Goal: Task Accomplishment & Management: Use online tool/utility

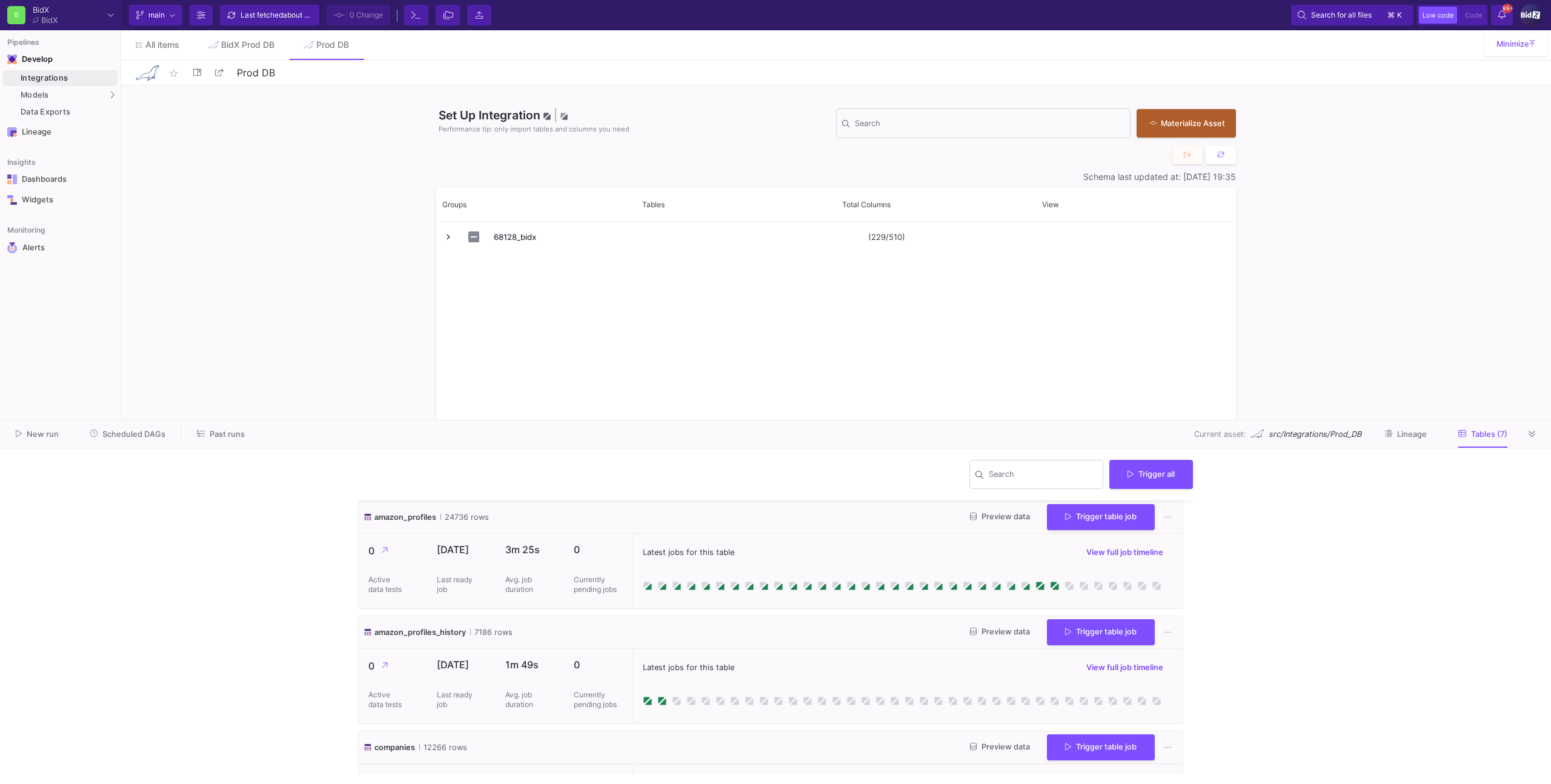
scroll to position [104, 0]
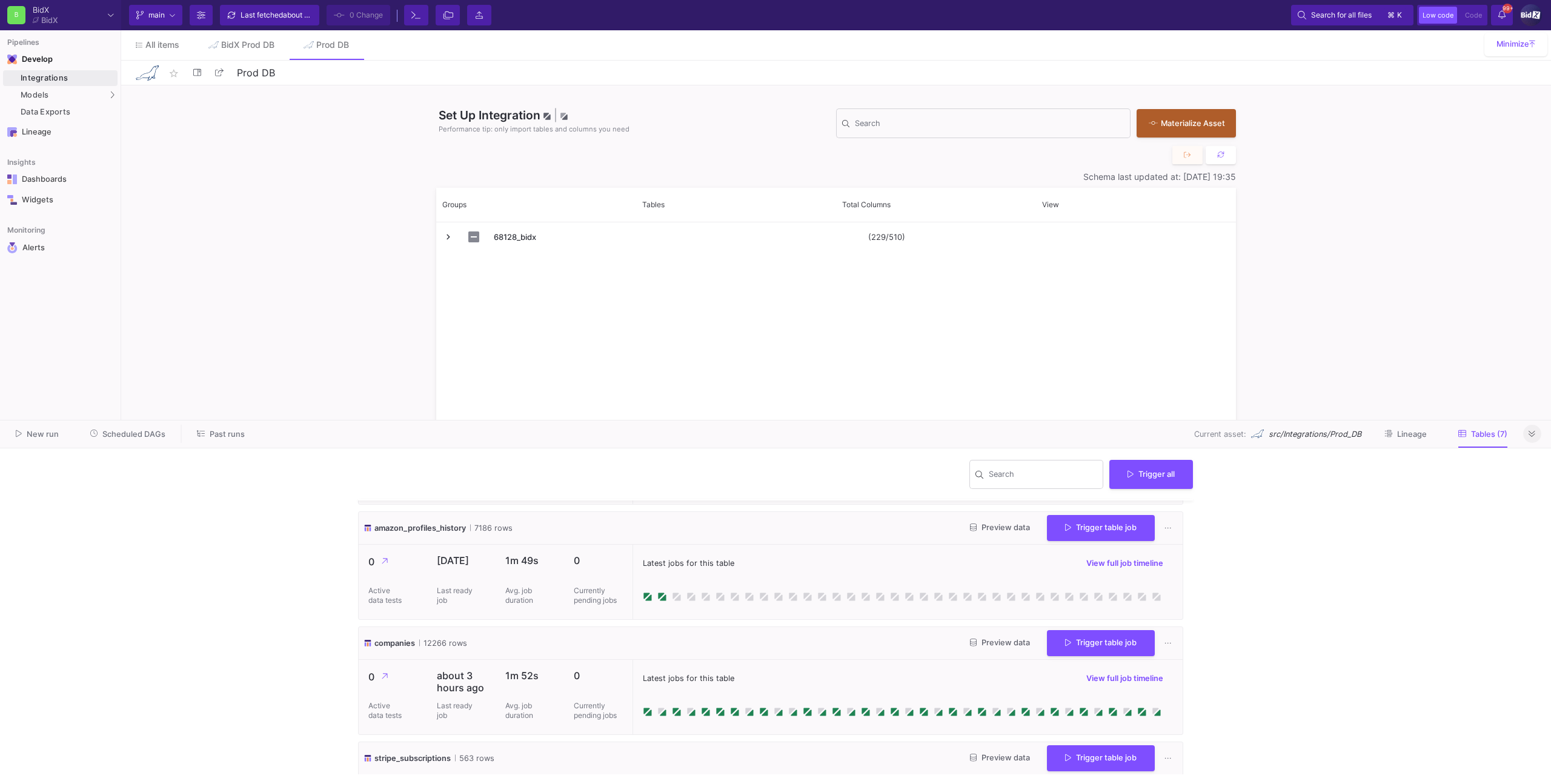
click at [1526, 430] on button at bounding box center [1532, 434] width 18 height 18
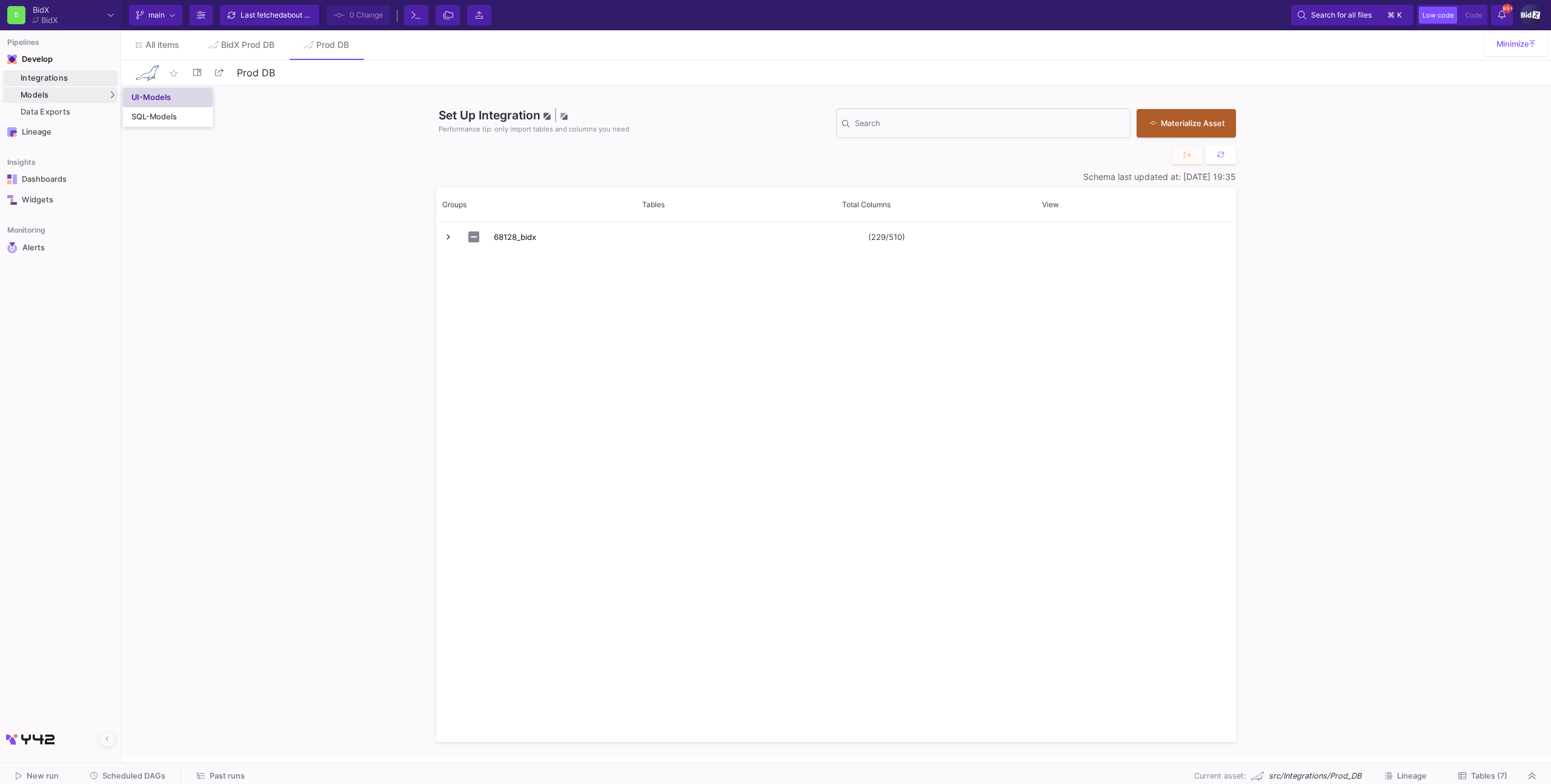
click at [166, 100] on div "UI-Models" at bounding box center [151, 97] width 39 height 9
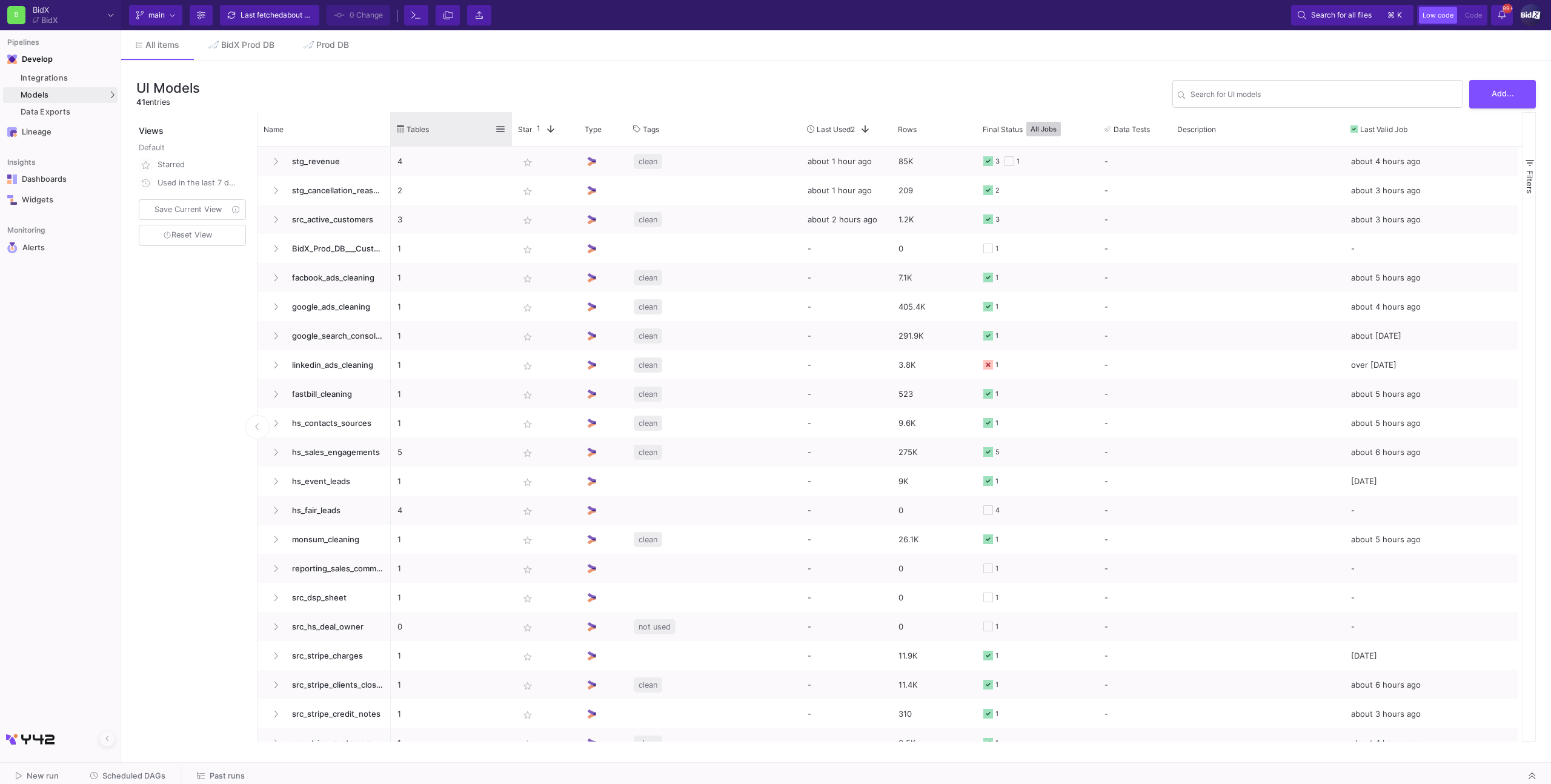
click at [391, 134] on div "Tables" at bounding box center [451, 129] width 121 height 34
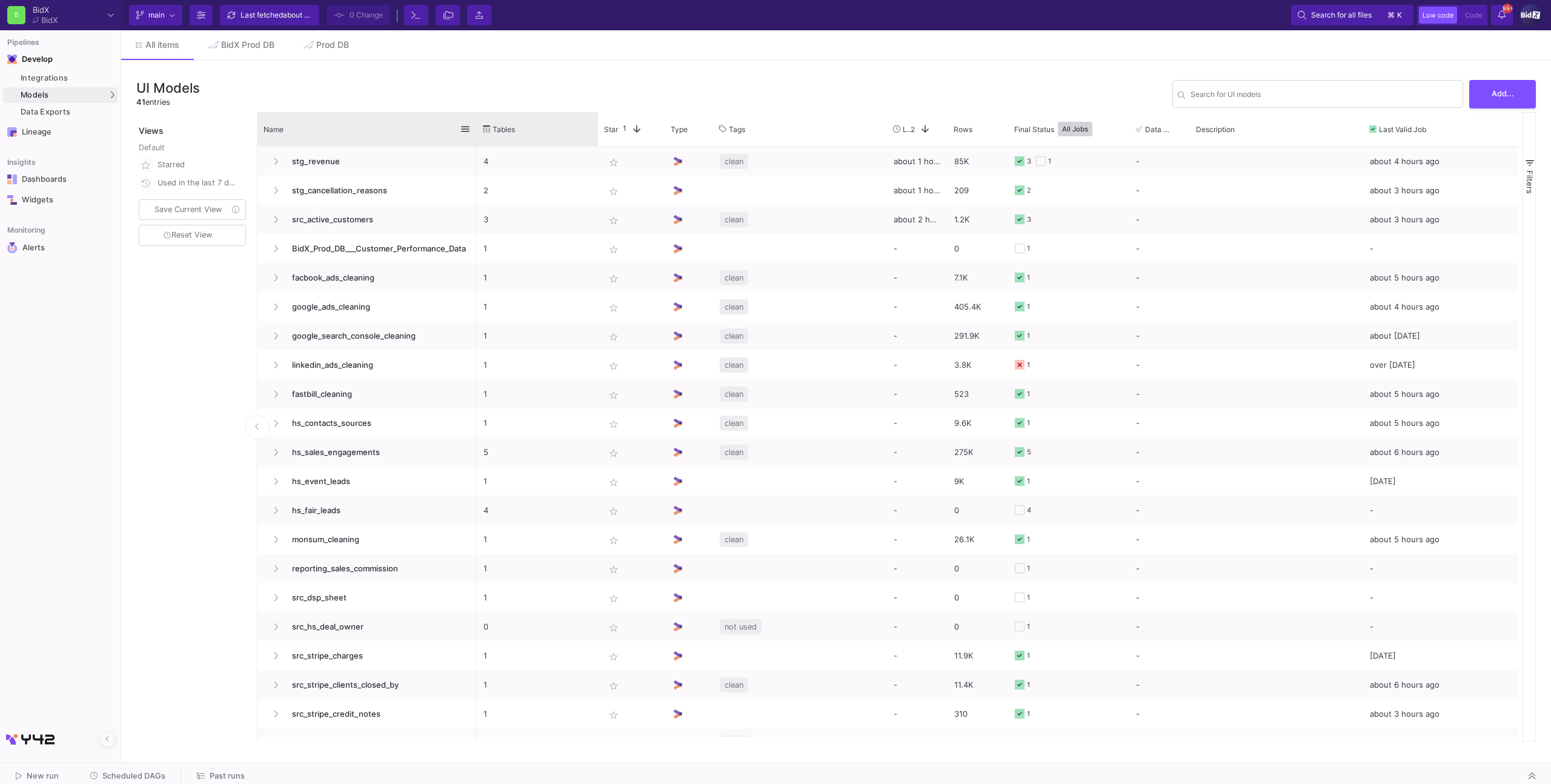
drag, startPoint x: 389, startPoint y: 134, endPoint x: 479, endPoint y: 132, distance: 90.0
click at [475, 132] on div at bounding box center [477, 129] width 5 height 34
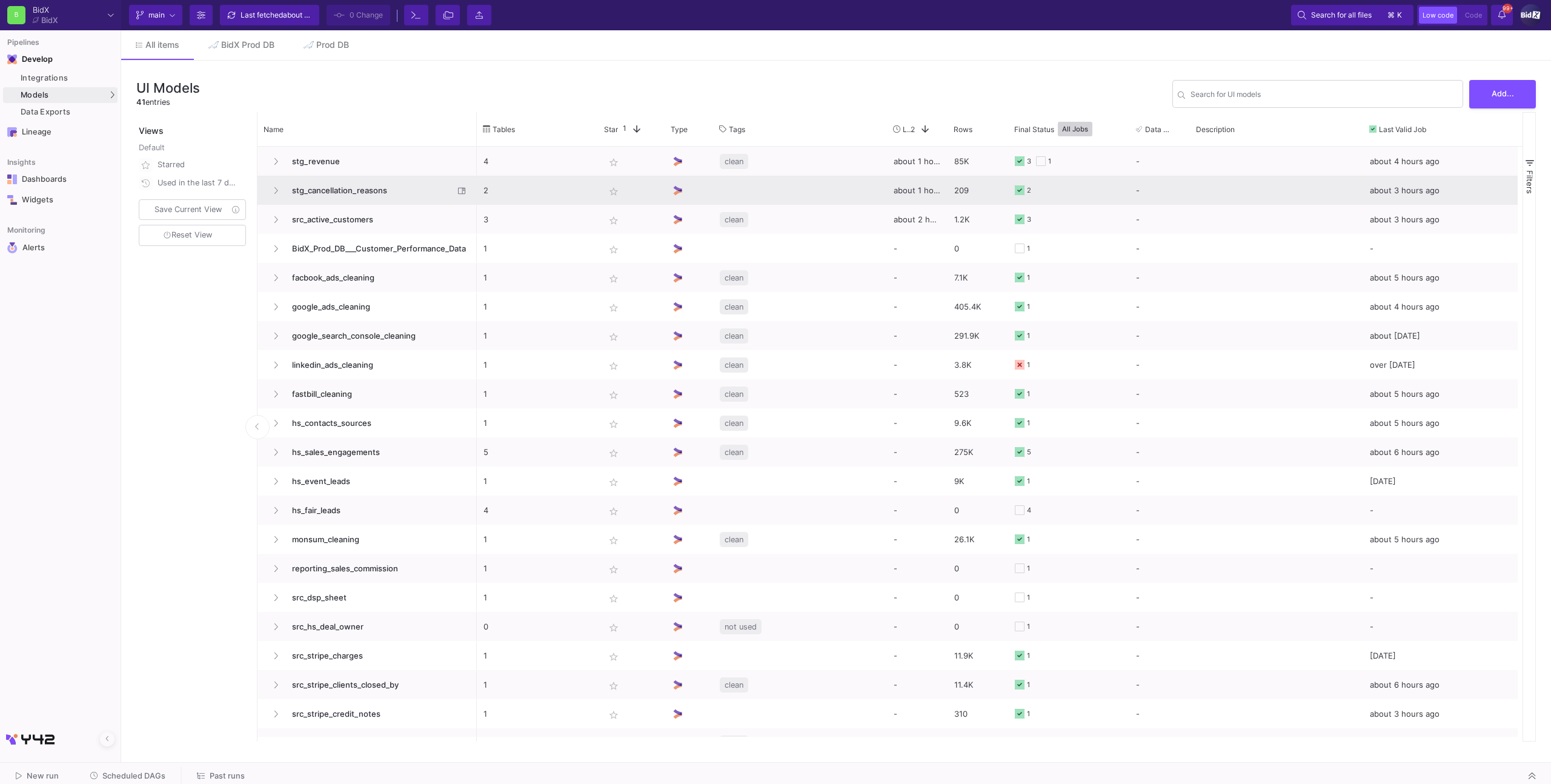
click at [401, 190] on span "stg_cancellation_reasons" at bounding box center [369, 190] width 169 height 28
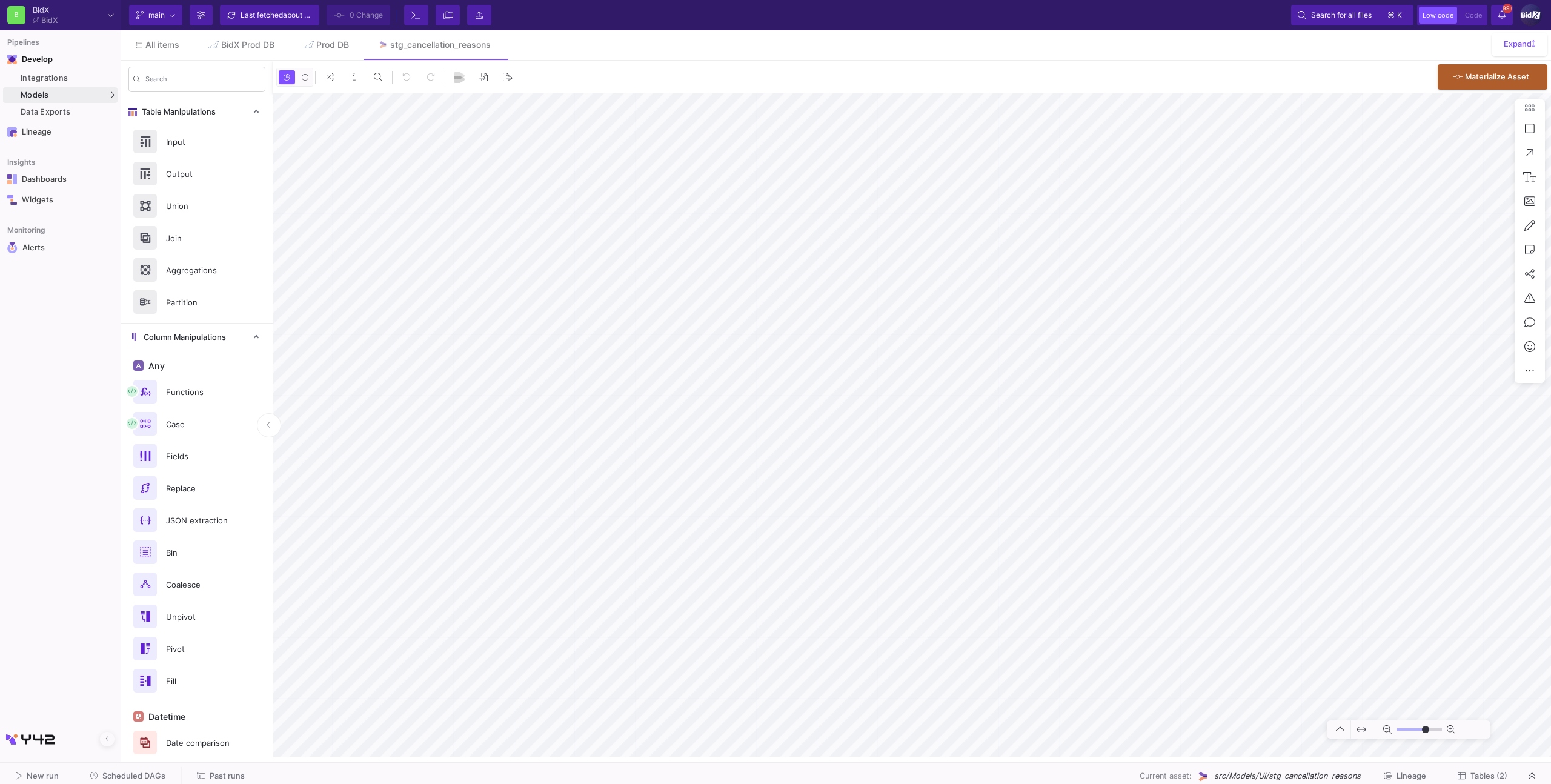
type input "-18"
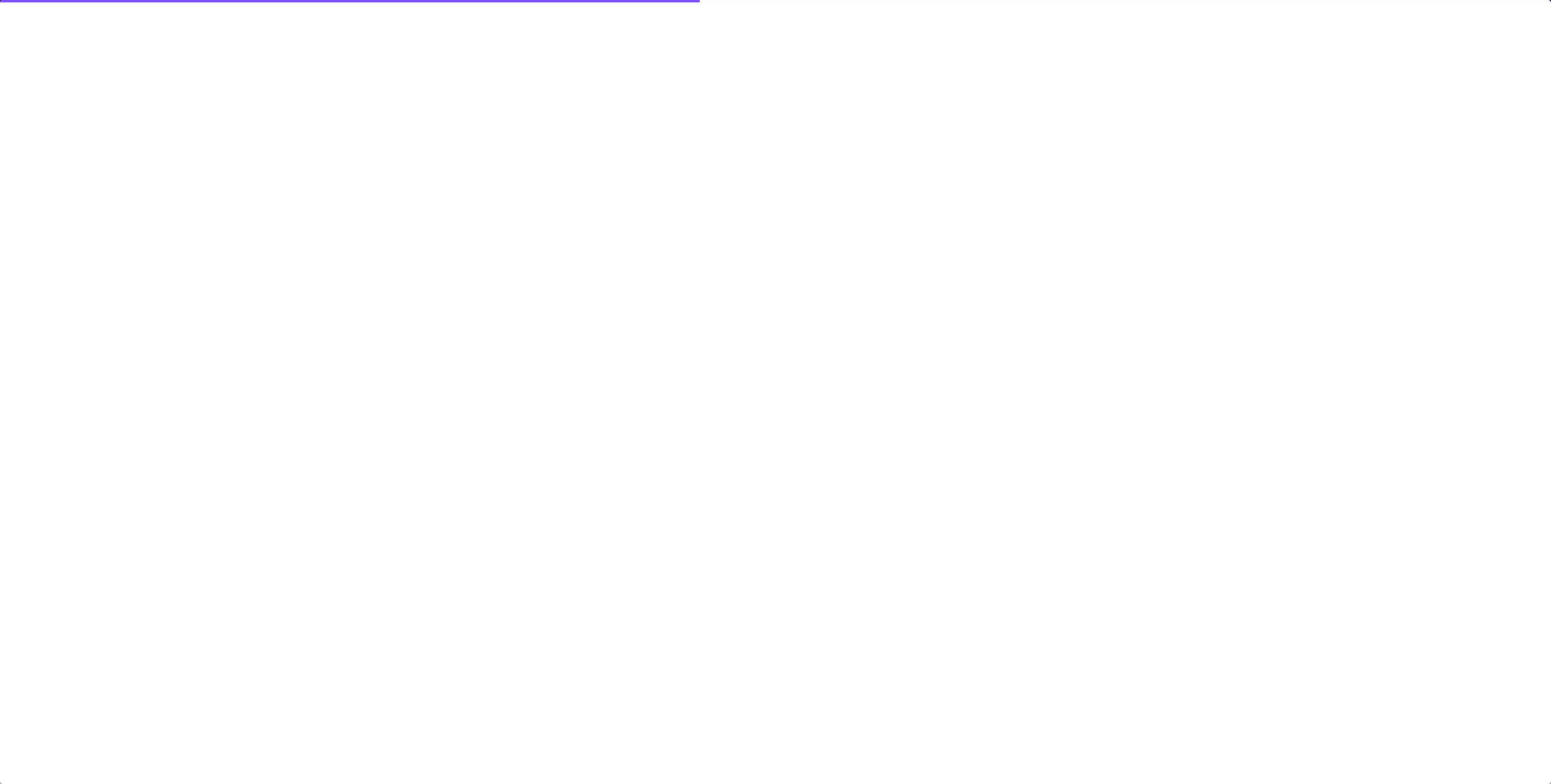
click at [1207, 384] on div at bounding box center [776, 392] width 1551 height 784
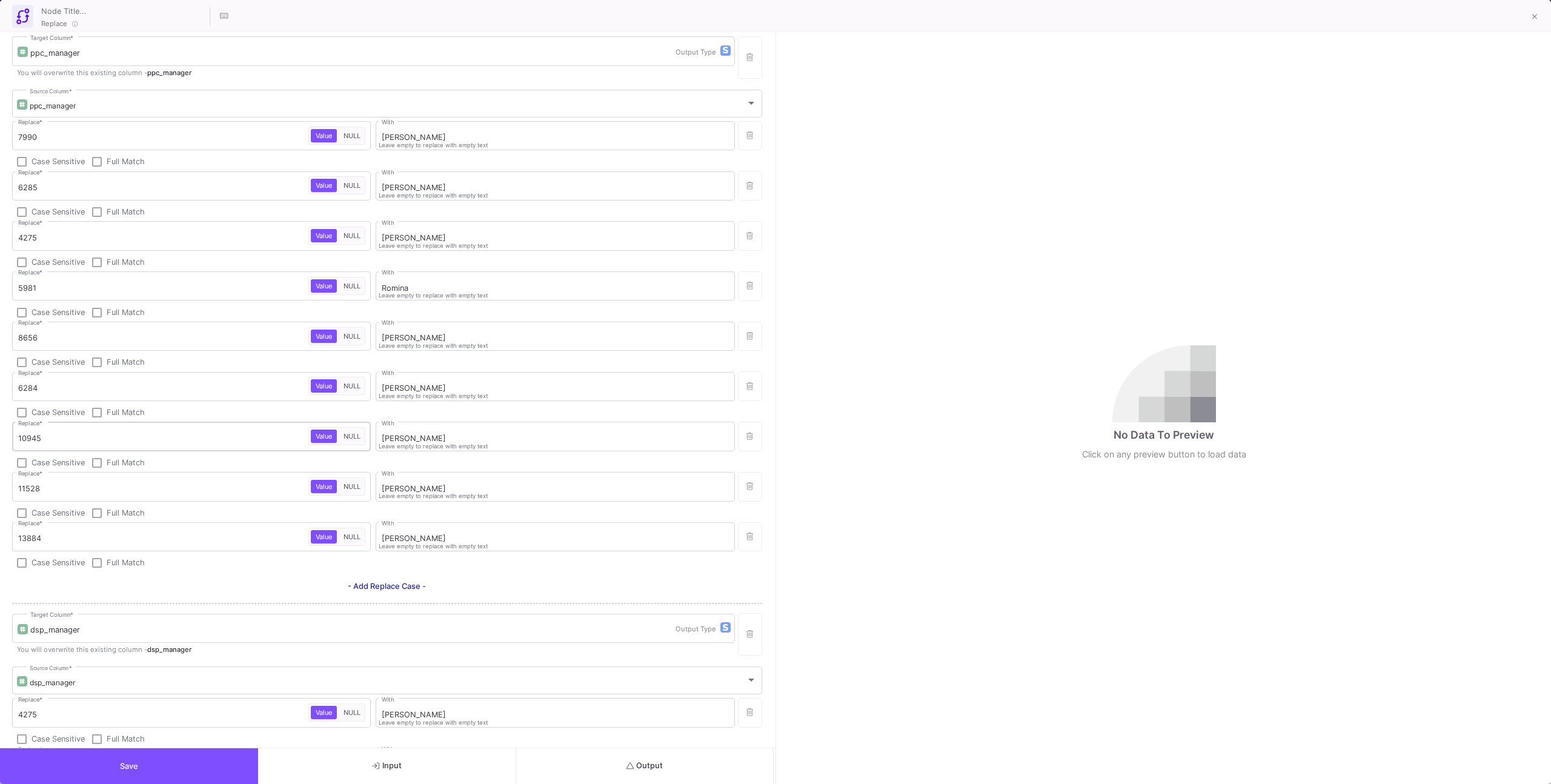
scroll to position [14, 0]
click at [386, 583] on span "- Add Replace Case -" at bounding box center [387, 587] width 78 height 9
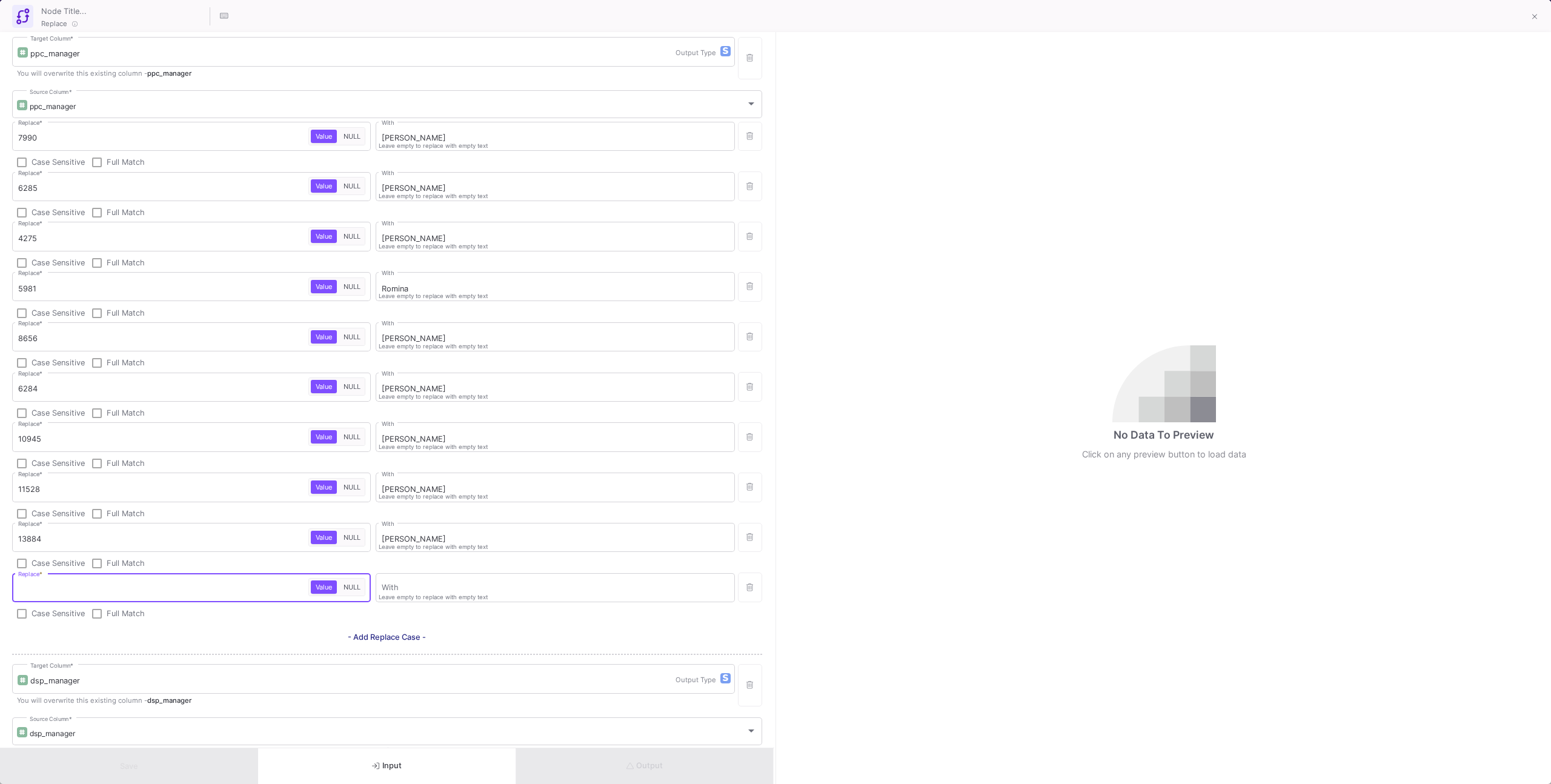
click at [165, 588] on input "Replace *" at bounding box center [163, 589] width 290 height 9
paste input "14717"
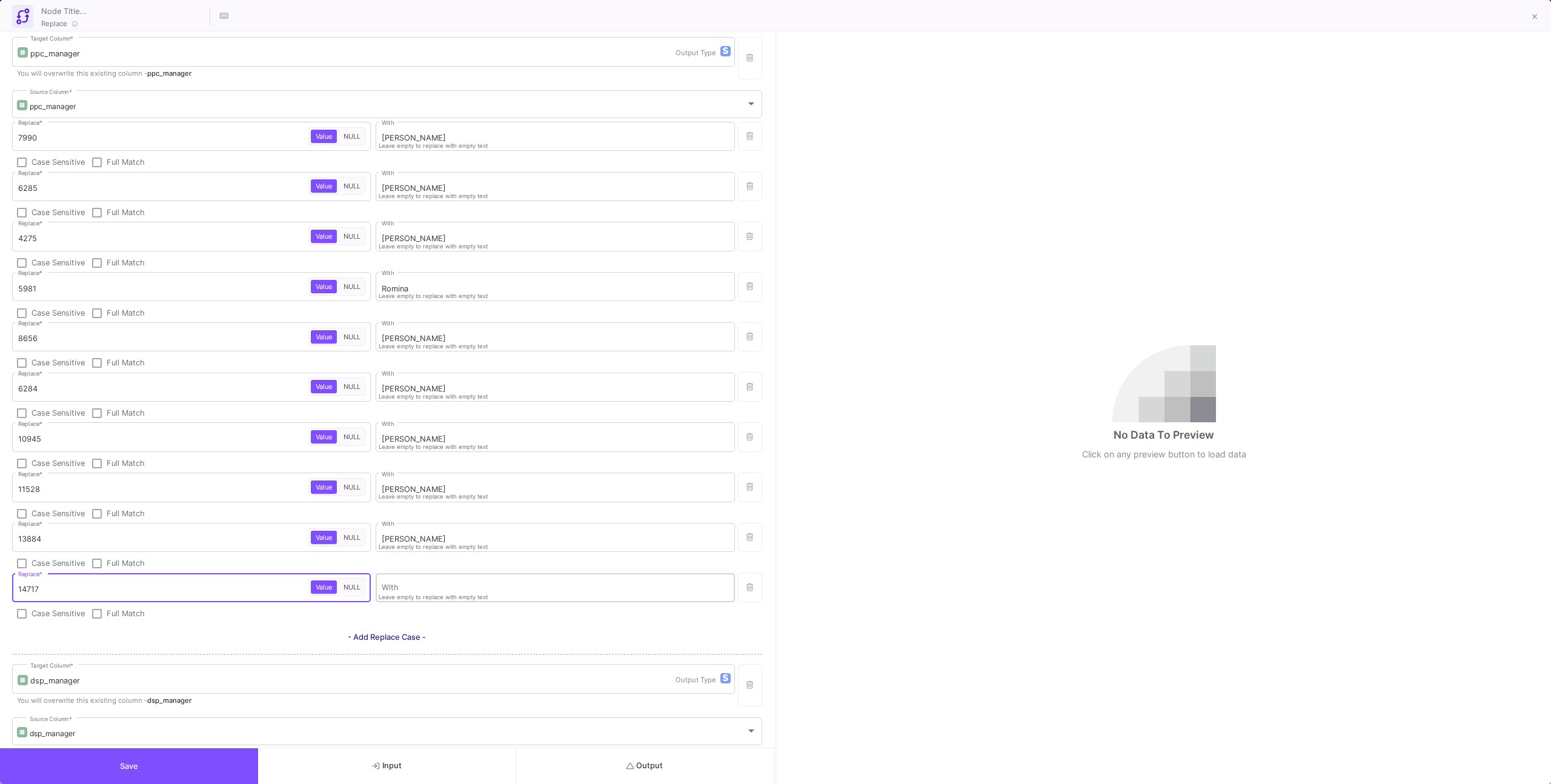
type input "14717"
click at [420, 587] on input "With" at bounding box center [555, 589] width 347 height 9
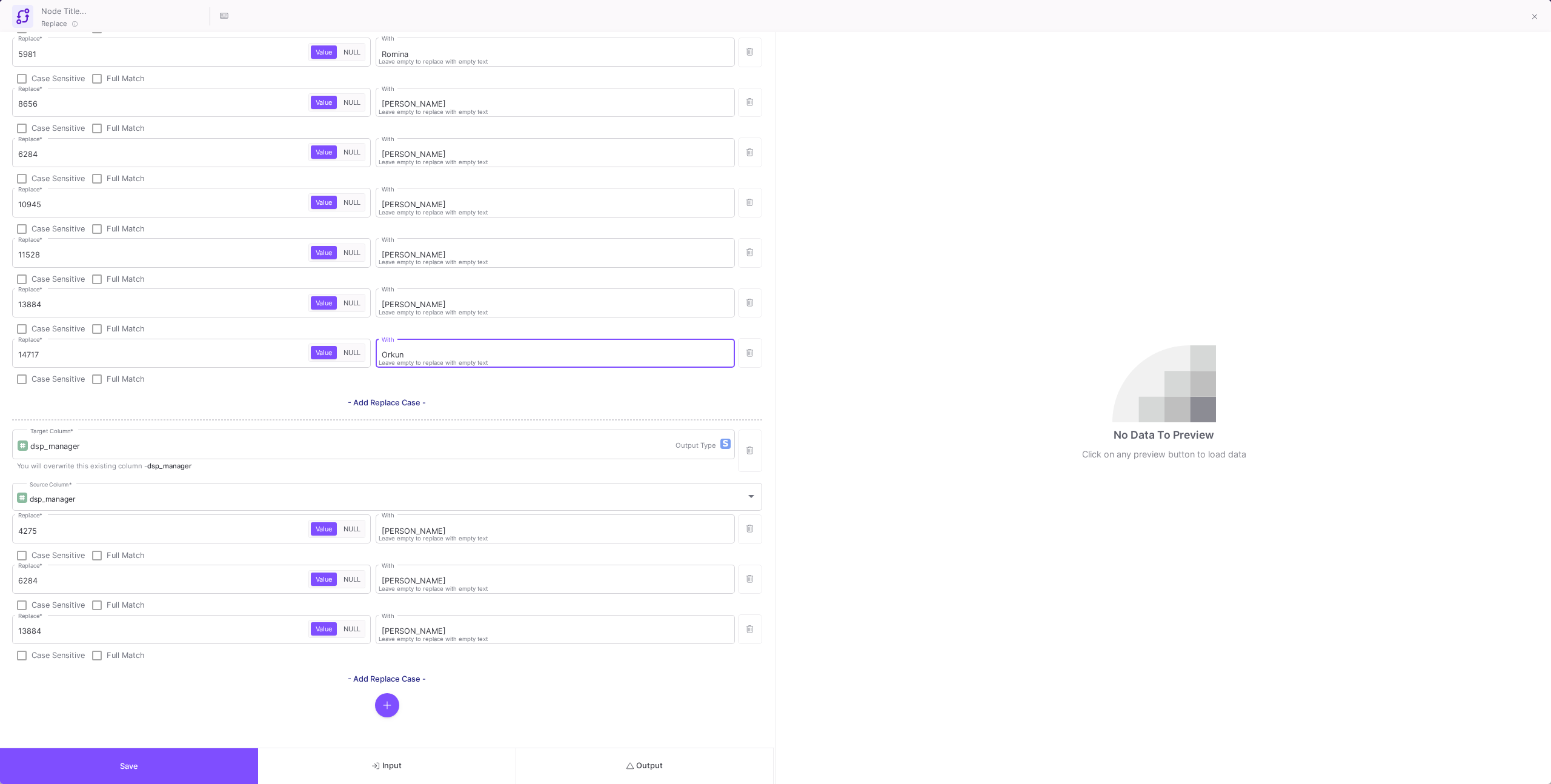
type input "Orkun"
click at [372, 710] on div at bounding box center [387, 705] width 750 height 24
click at [383, 705] on icon "button" at bounding box center [386, 705] width 8 height 8
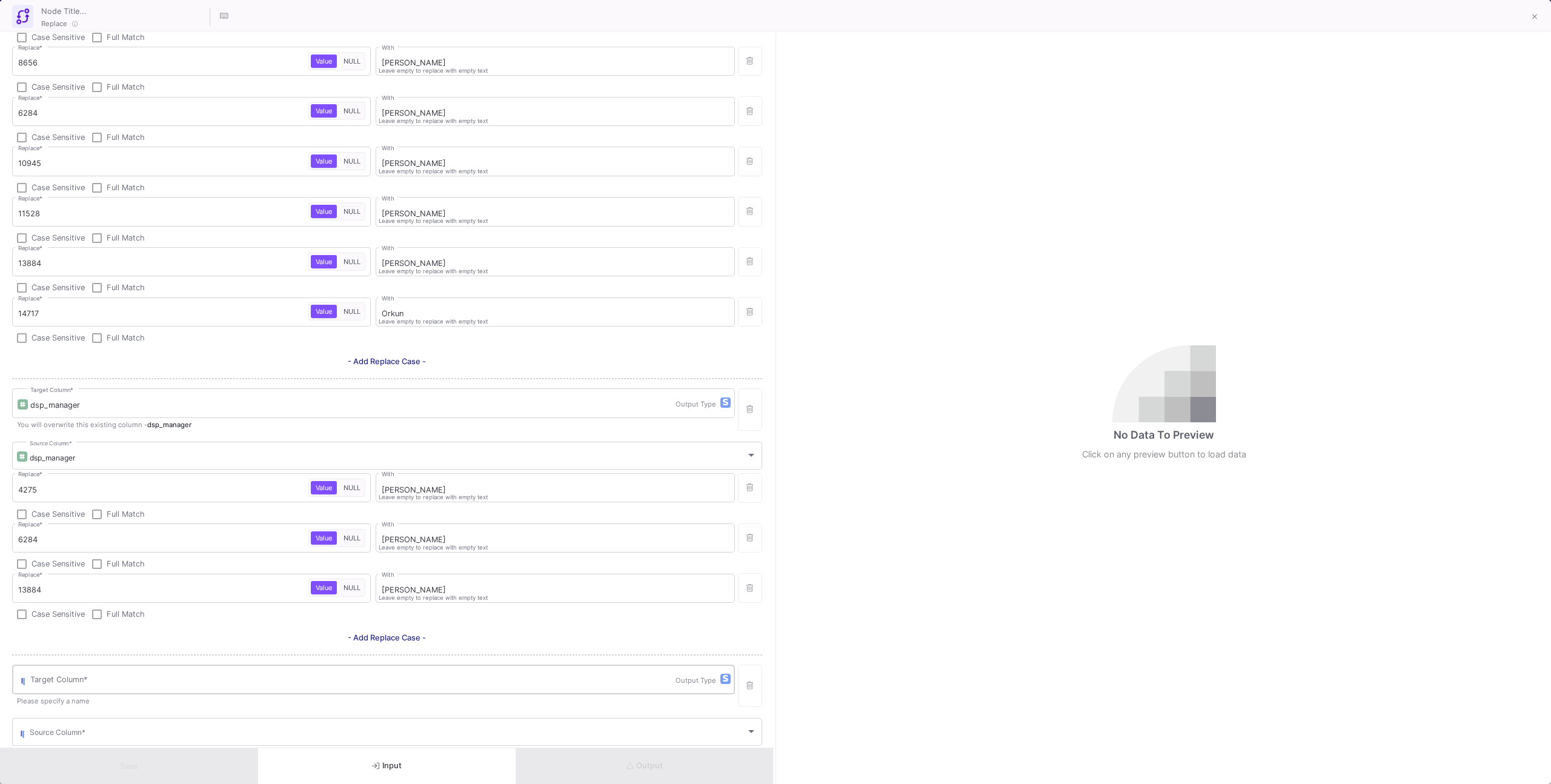
scroll to position [344, 0]
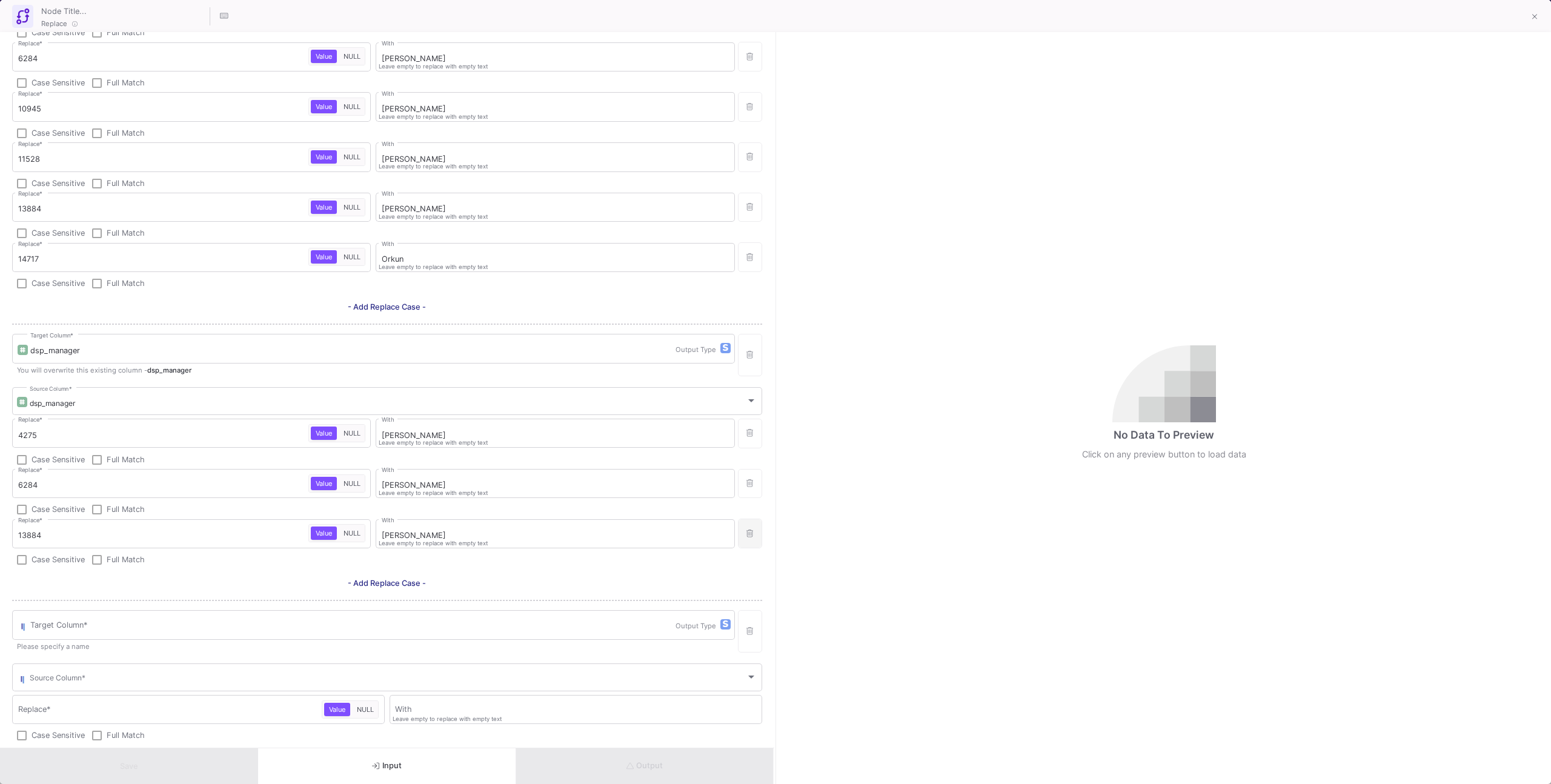
click at [752, 641] on button "button" at bounding box center [750, 631] width 24 height 42
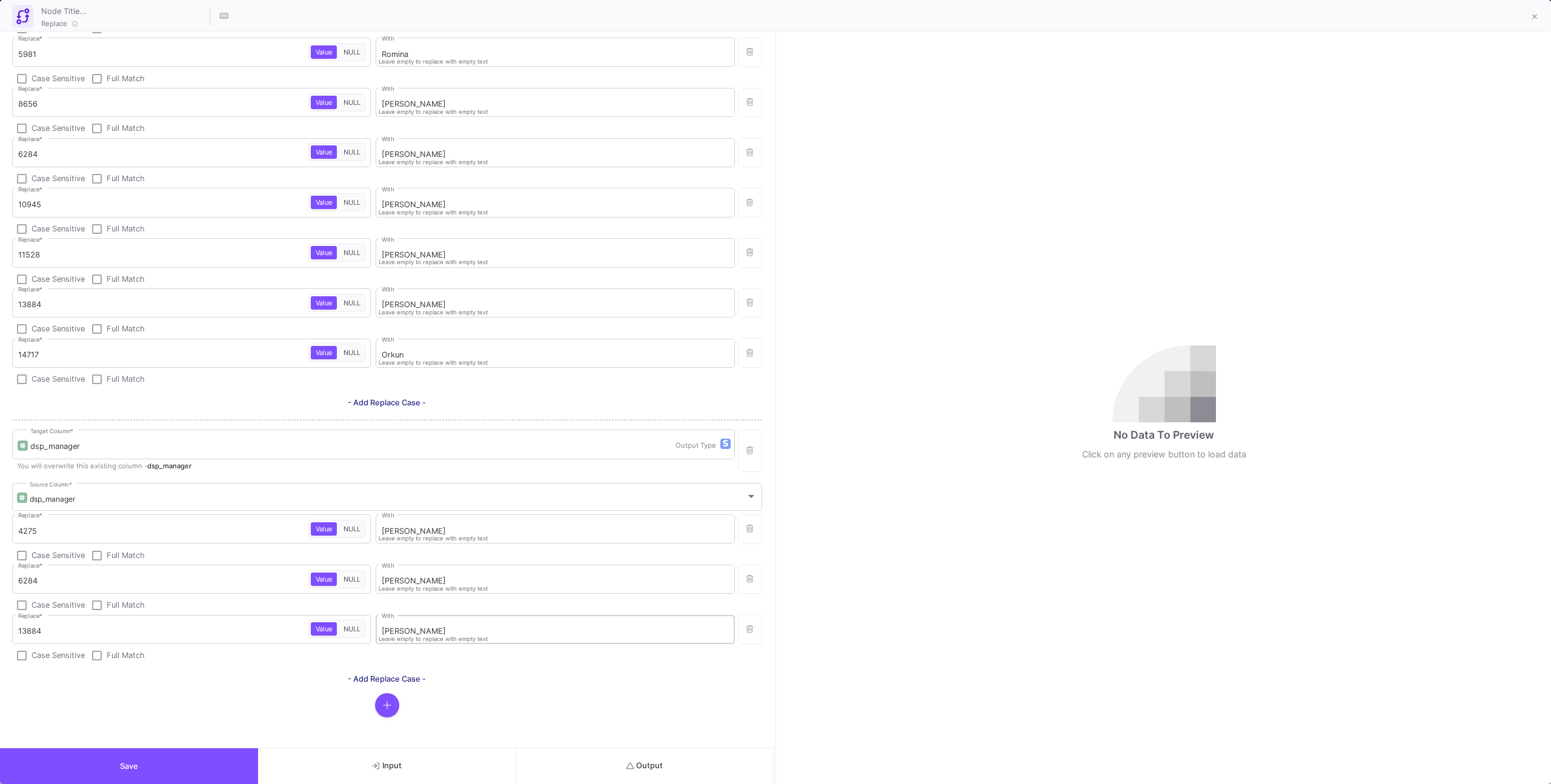
scroll to position [248, 0]
click at [411, 676] on span "- Add Replace Case -" at bounding box center [387, 679] width 78 height 9
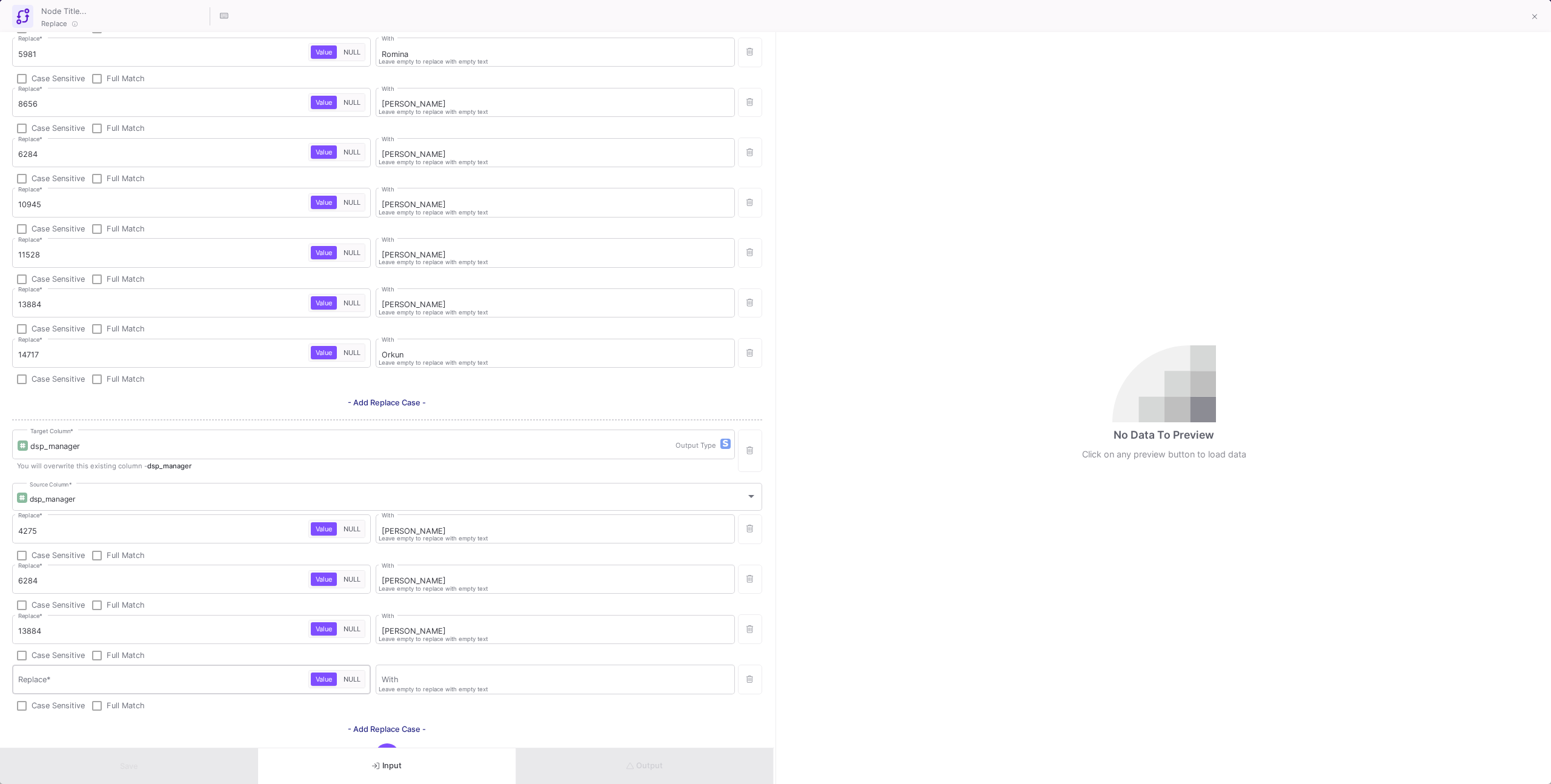
click at [270, 672] on div "Replace *" at bounding box center [163, 678] width 290 height 32
paste input "14717"
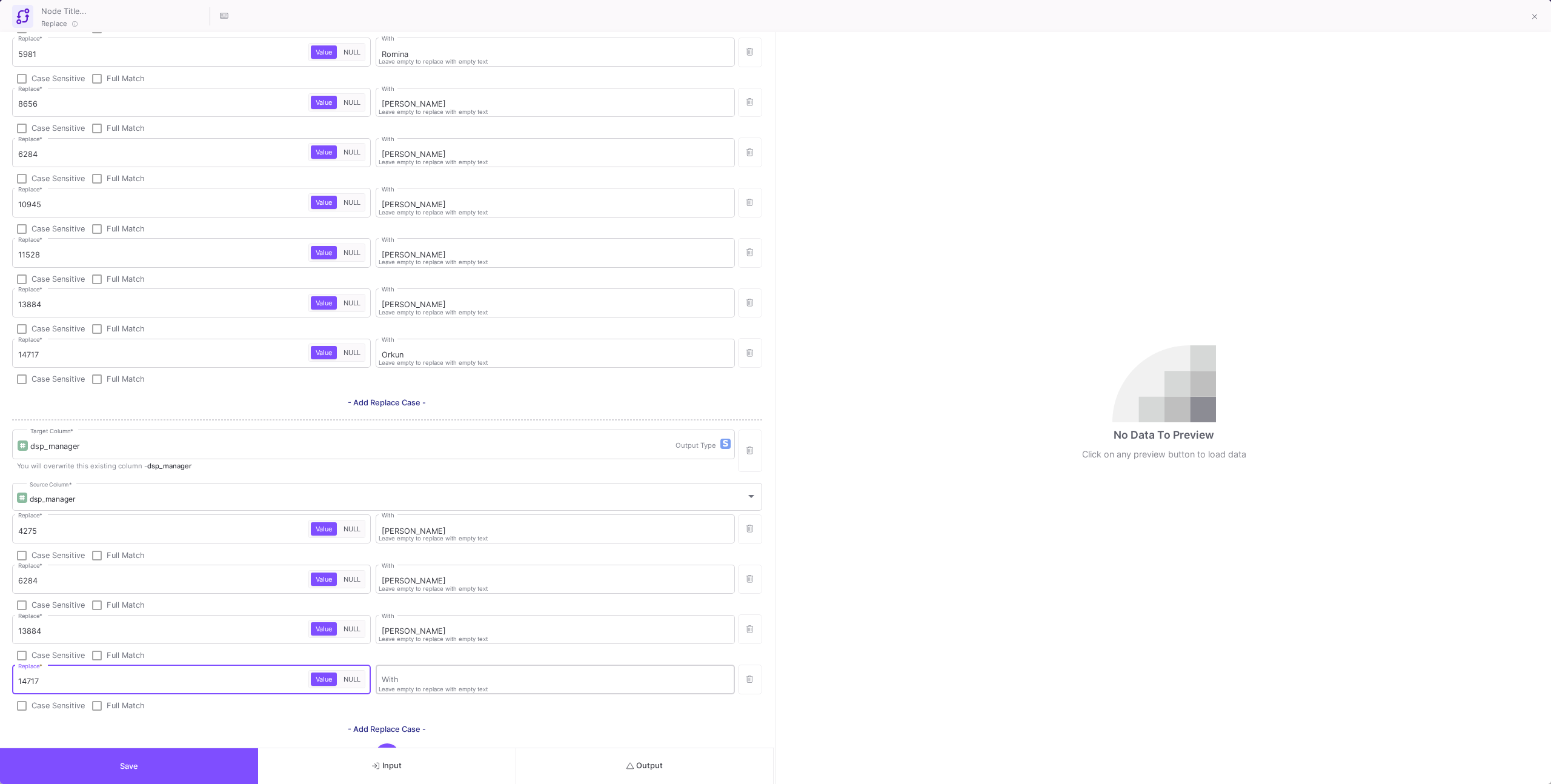
type input "14717"
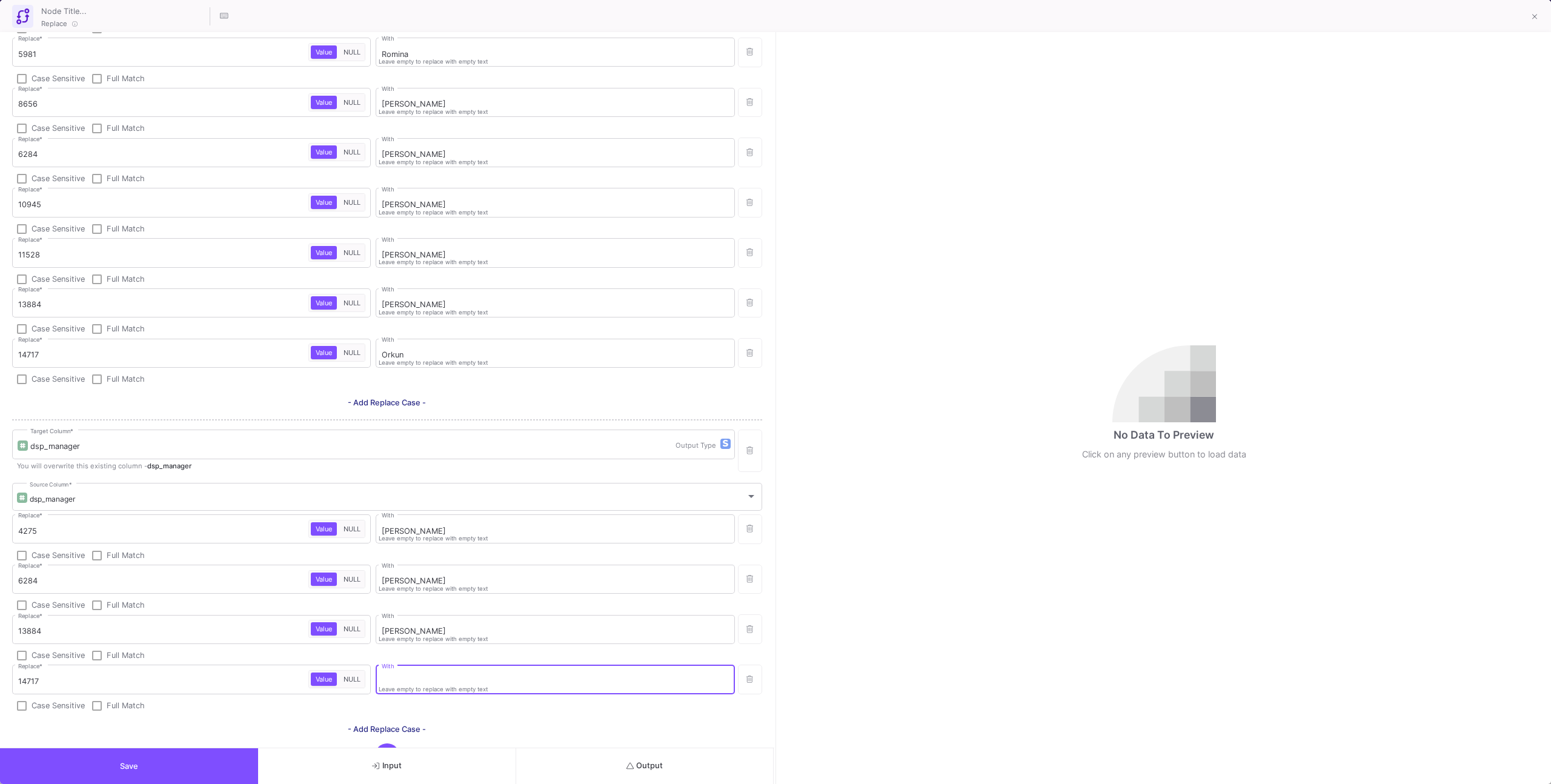
click at [438, 679] on input "With" at bounding box center [555, 681] width 347 height 9
type input "Orkun"
click at [1127, 55] on div "No Data To Preview Click on any preview button to load data" at bounding box center [1165, 408] width 774 height 752
click at [394, 400] on span "- Add Replace Case -" at bounding box center [387, 402] width 78 height 9
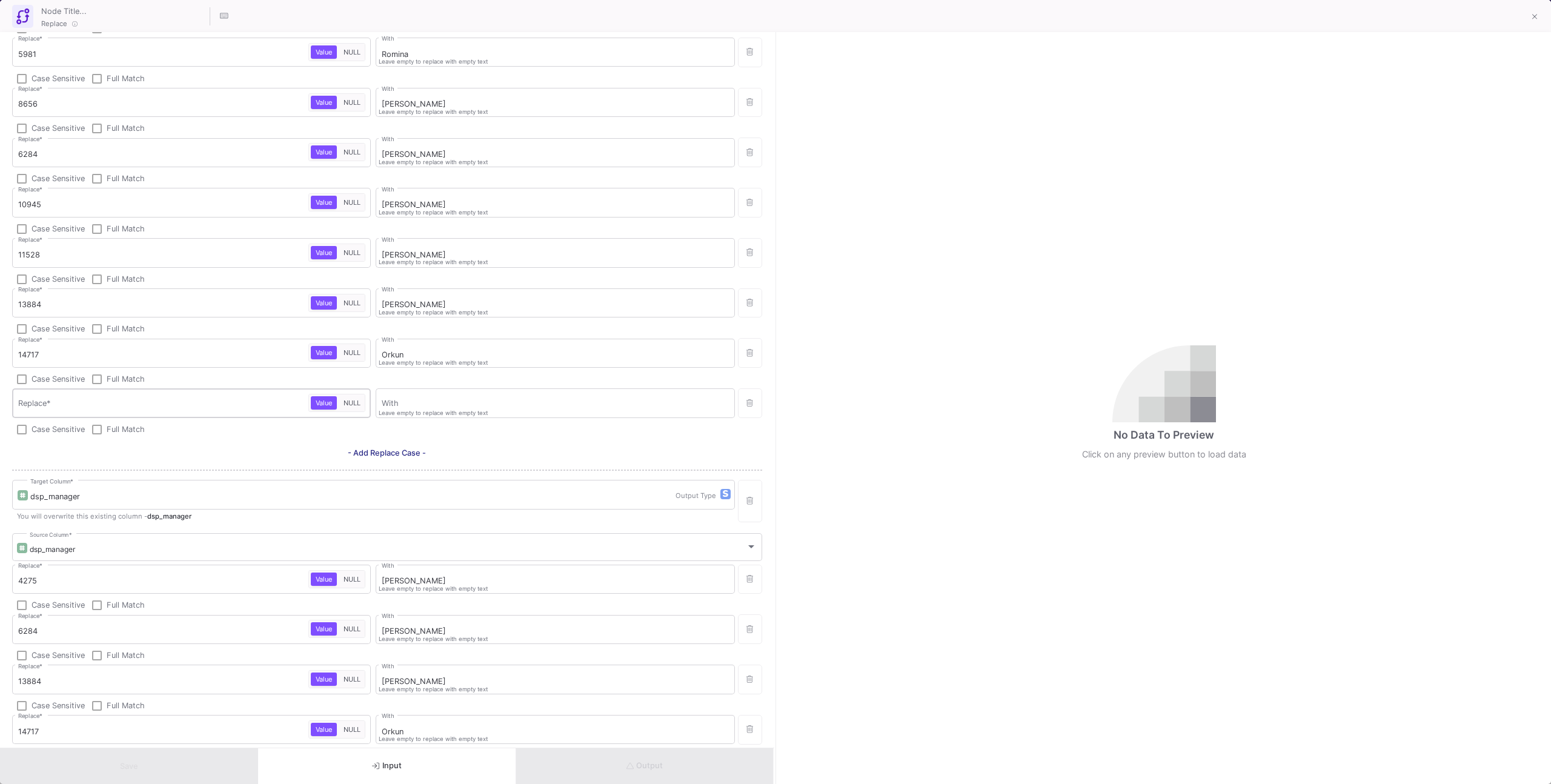
click at [218, 396] on div "Replace *" at bounding box center [163, 402] width 290 height 32
paste input "15509"
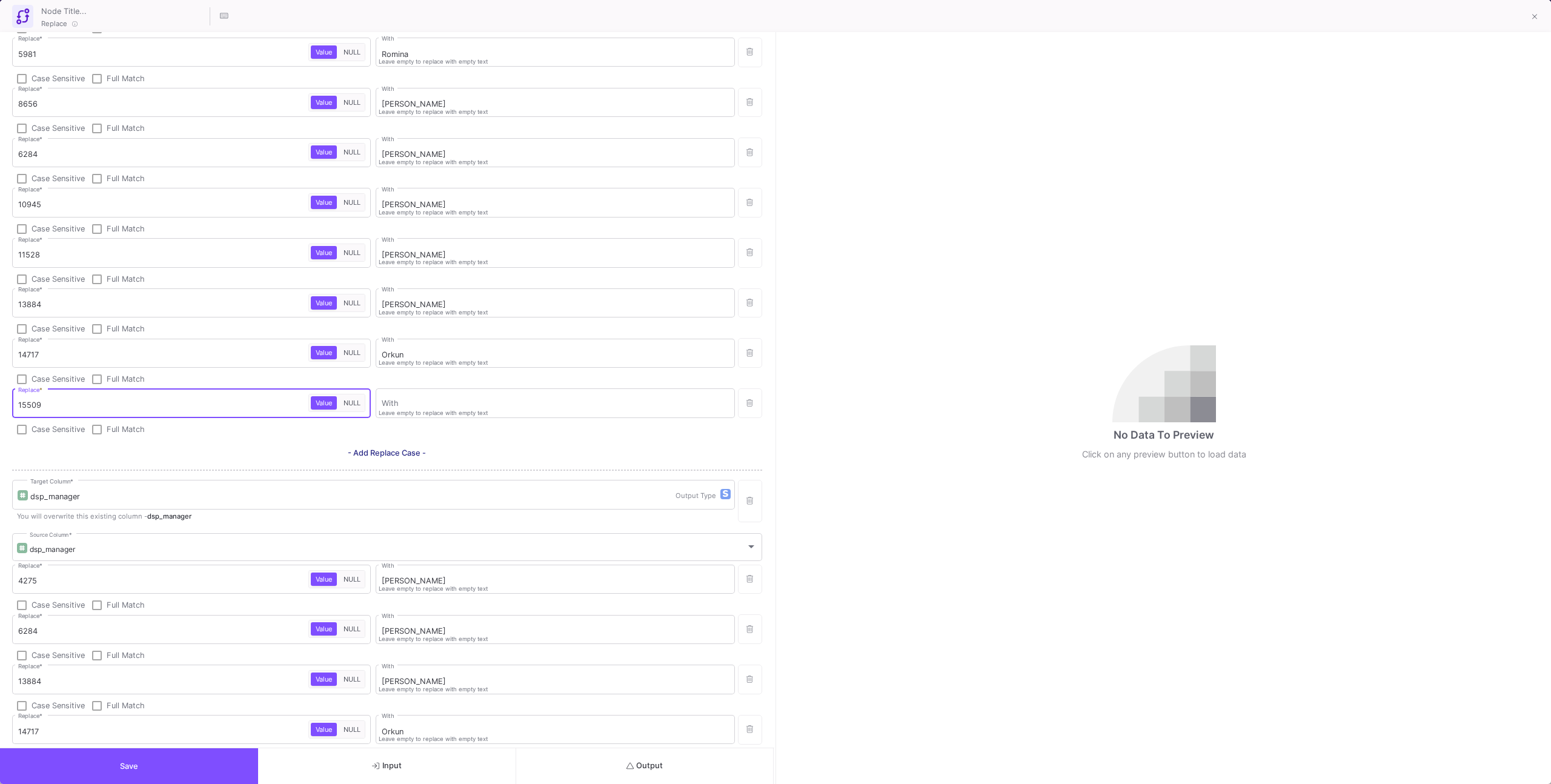
click at [215, 400] on input "15509" at bounding box center [163, 405] width 290 height 9
type input "15509"
click at [406, 398] on div "With" at bounding box center [555, 402] width 347 height 32
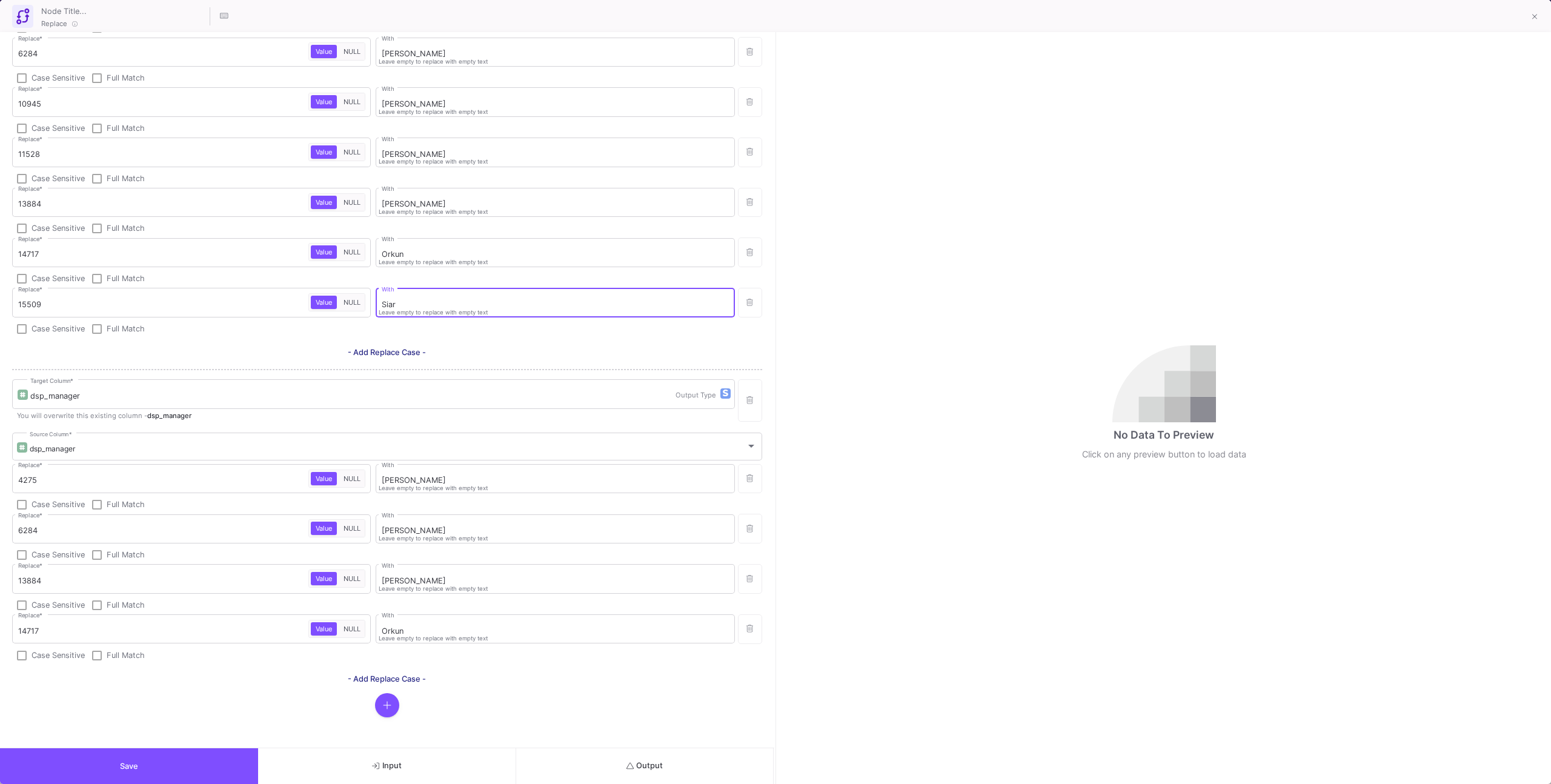
type input "Siar"
click at [398, 324] on div "Case Sensitive Full Match" at bounding box center [387, 330] width 750 height 12
click at [232, 305] on input "15509" at bounding box center [163, 304] width 290 height 9
click at [369, 677] on span "- Add Replace Case -" at bounding box center [387, 679] width 78 height 9
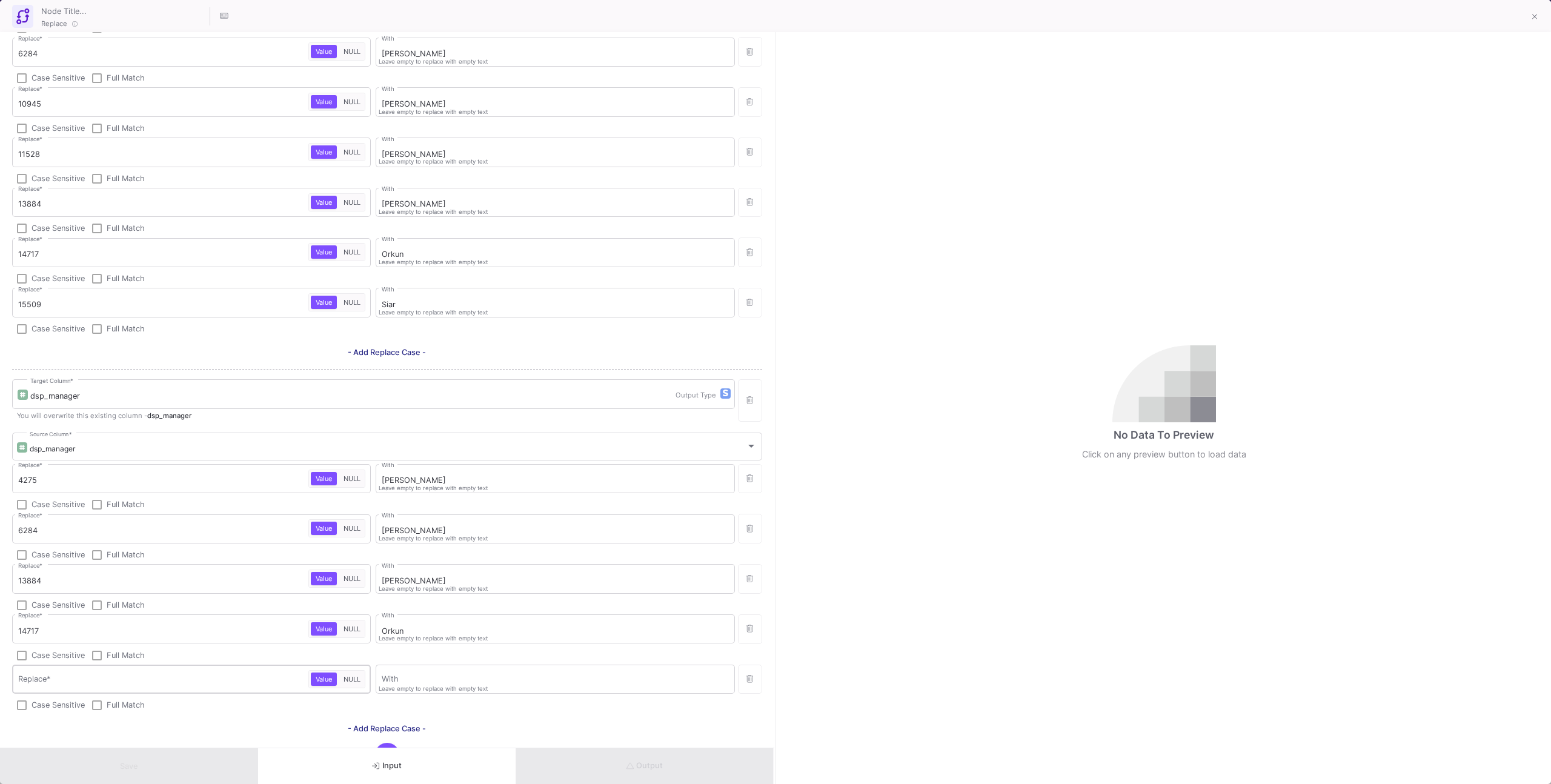
click at [241, 683] on input "Replace *" at bounding box center [163, 681] width 290 height 9
paste input "15509"
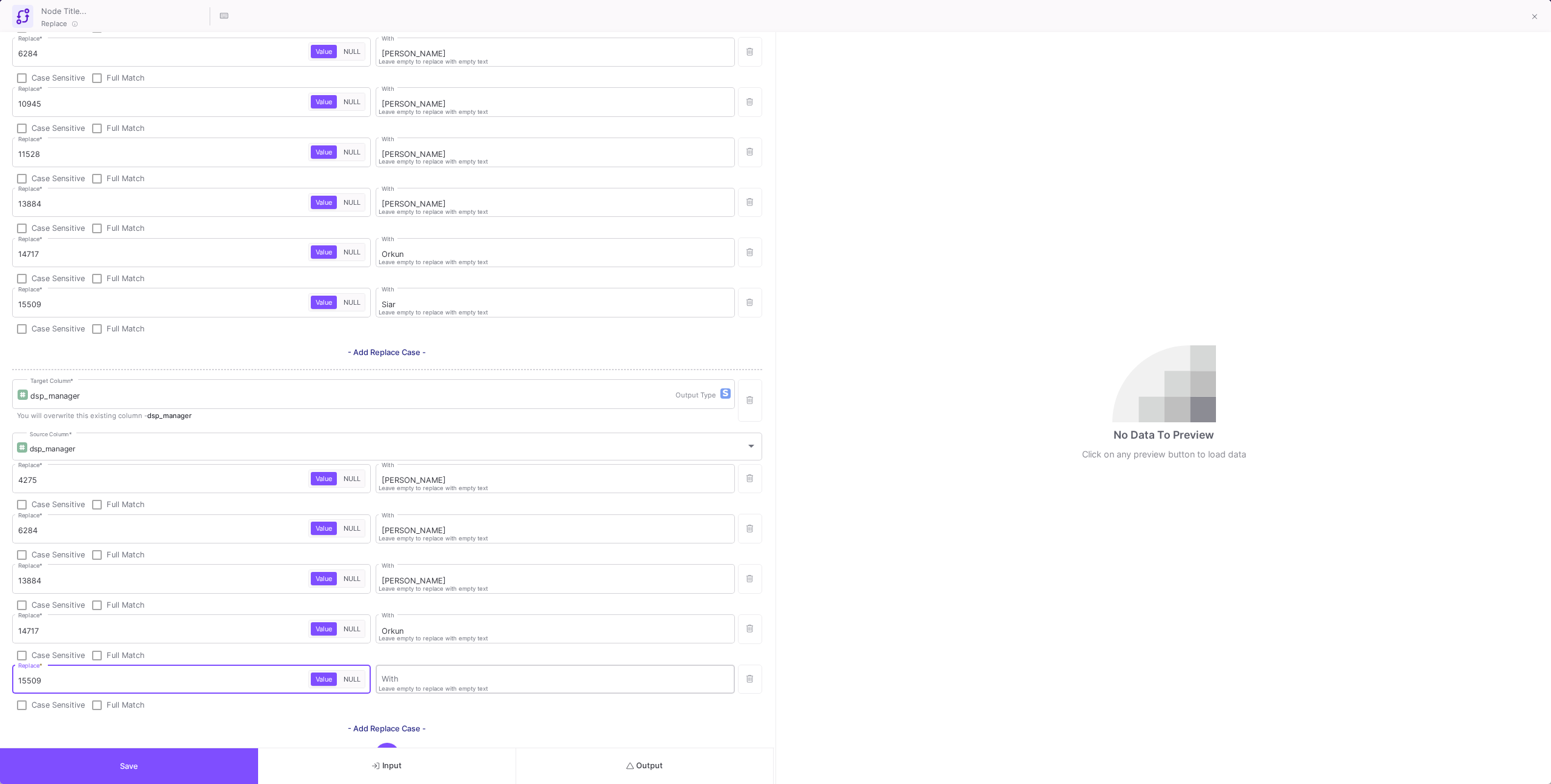
type input "15509"
click at [456, 683] on input "With" at bounding box center [555, 681] width 347 height 9
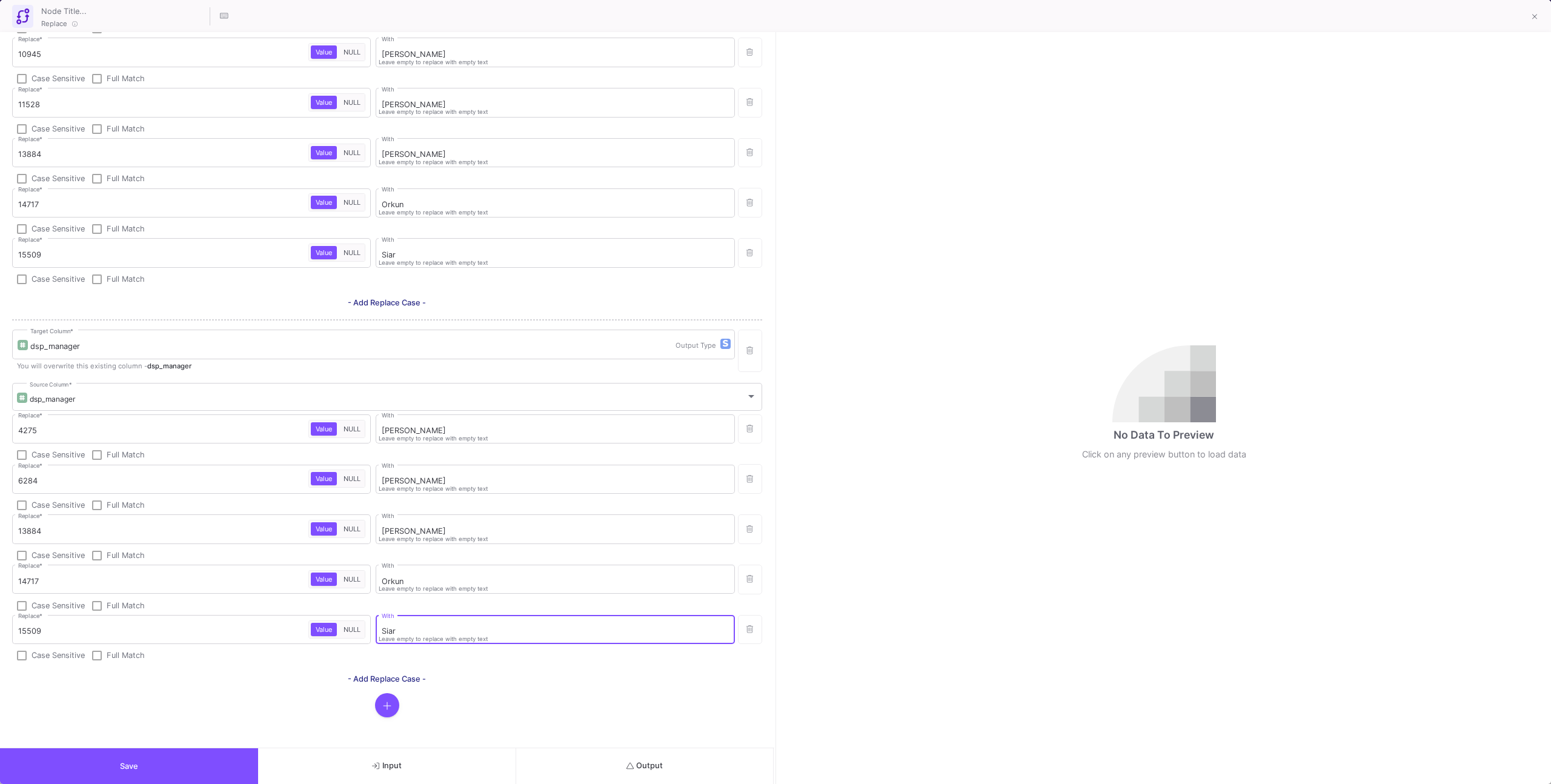
scroll to position [389, 0]
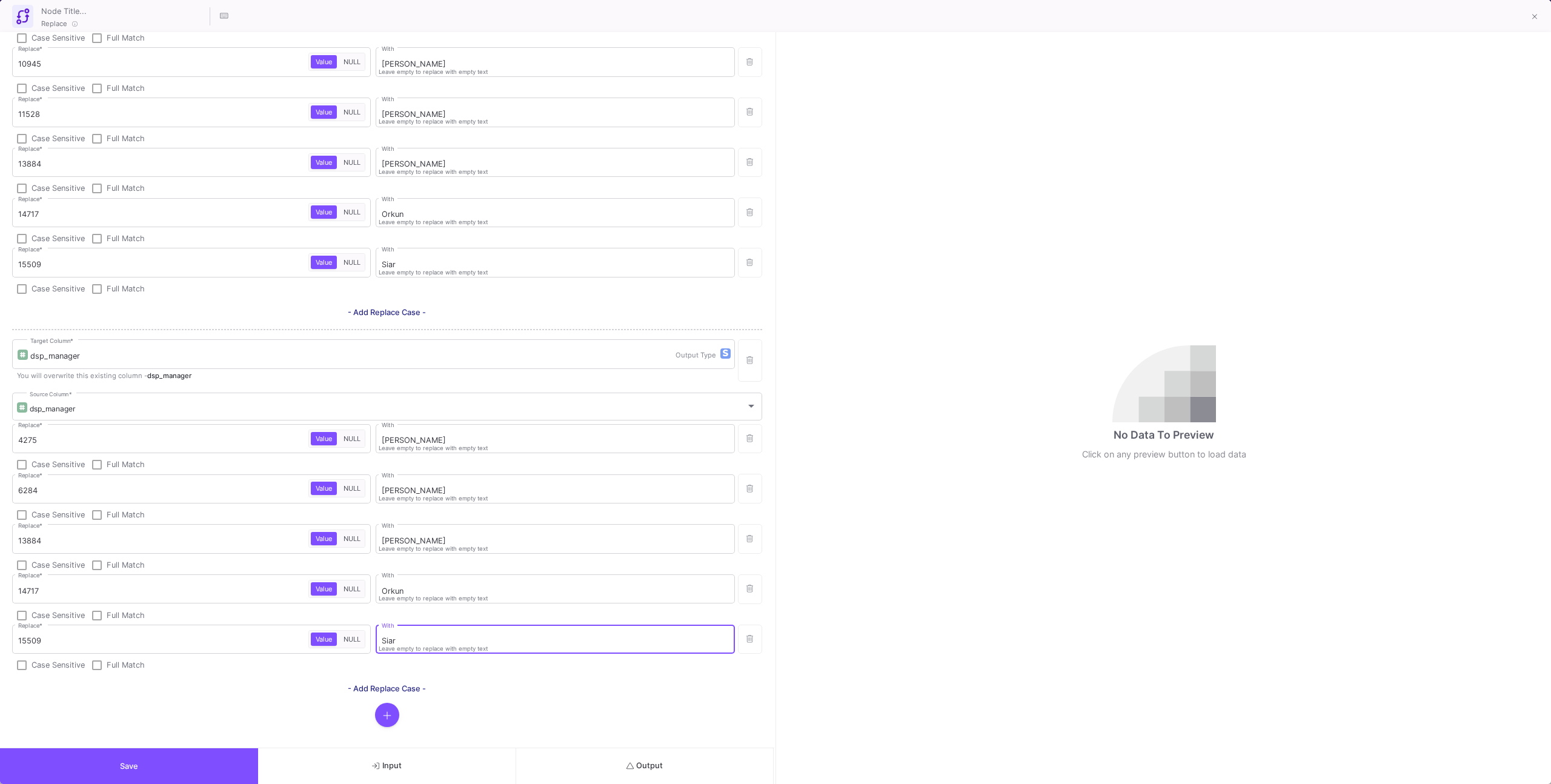
type input "Siar"
click at [546, 701] on form "ppc_manager Target Column * Output Type You will overwrite this existing column…" at bounding box center [387, 193] width 750 height 1066
click at [190, 757] on button "Save" at bounding box center [129, 766] width 258 height 36
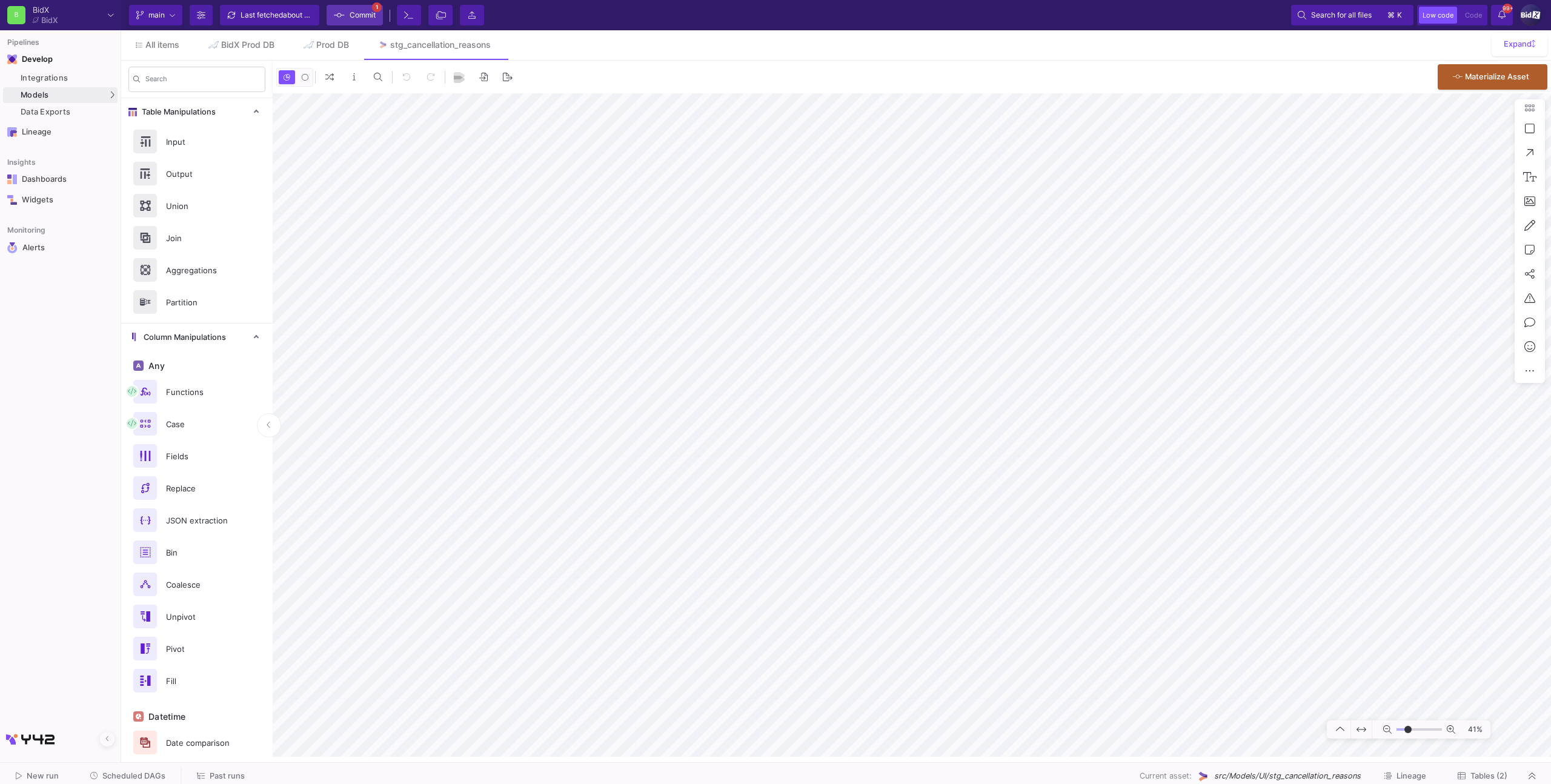
click at [358, 11] on span "Commit" at bounding box center [363, 15] width 26 height 18
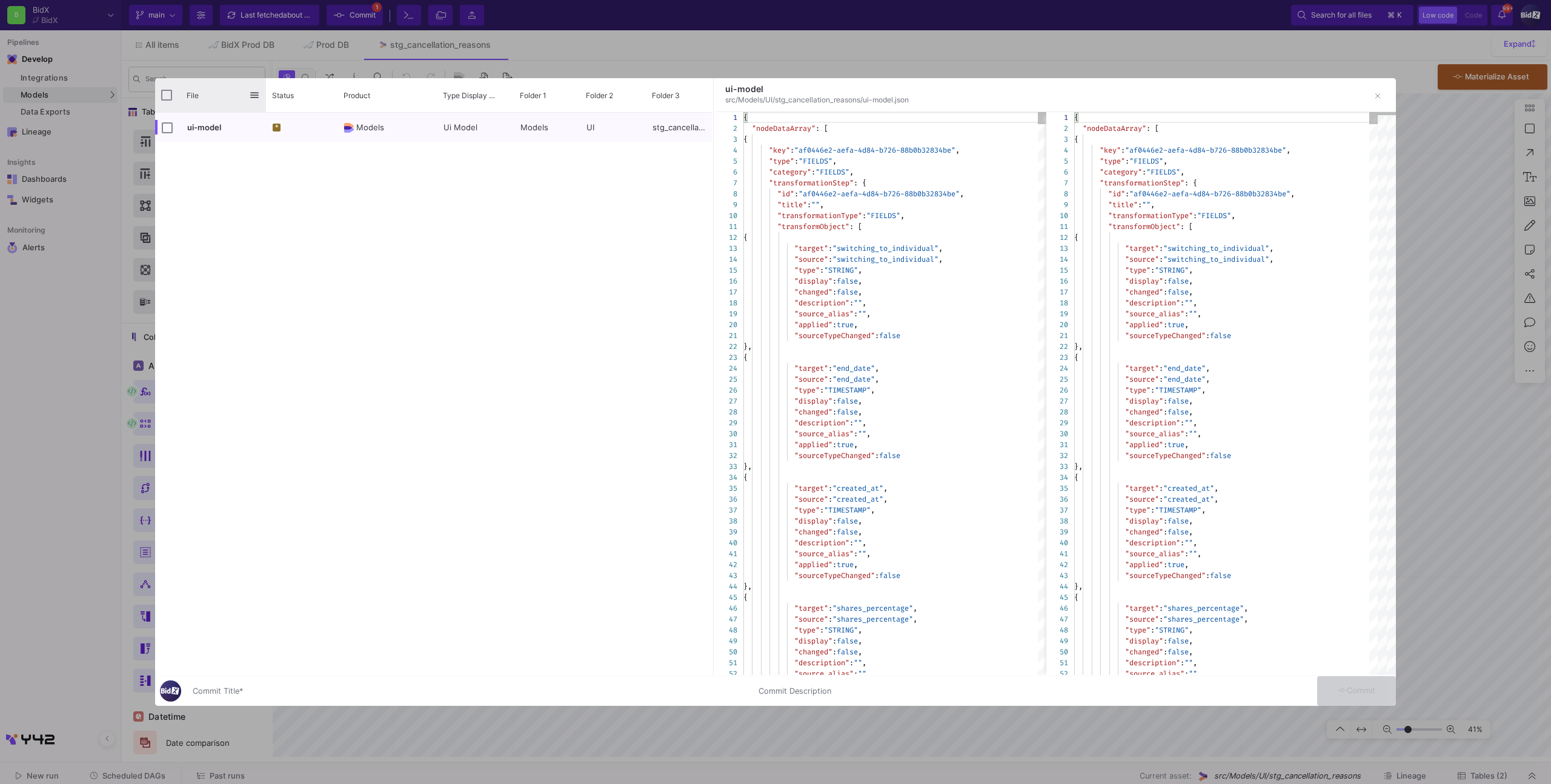
click at [172, 97] on div "File" at bounding box center [211, 95] width 111 height 34
click at [168, 97] on input "Press Space to toggle all rows selection (unchecked)" at bounding box center [166, 95] width 11 height 11
checkbox input "true"
click at [428, 693] on input "Commit Title *" at bounding box center [468, 691] width 552 height 9
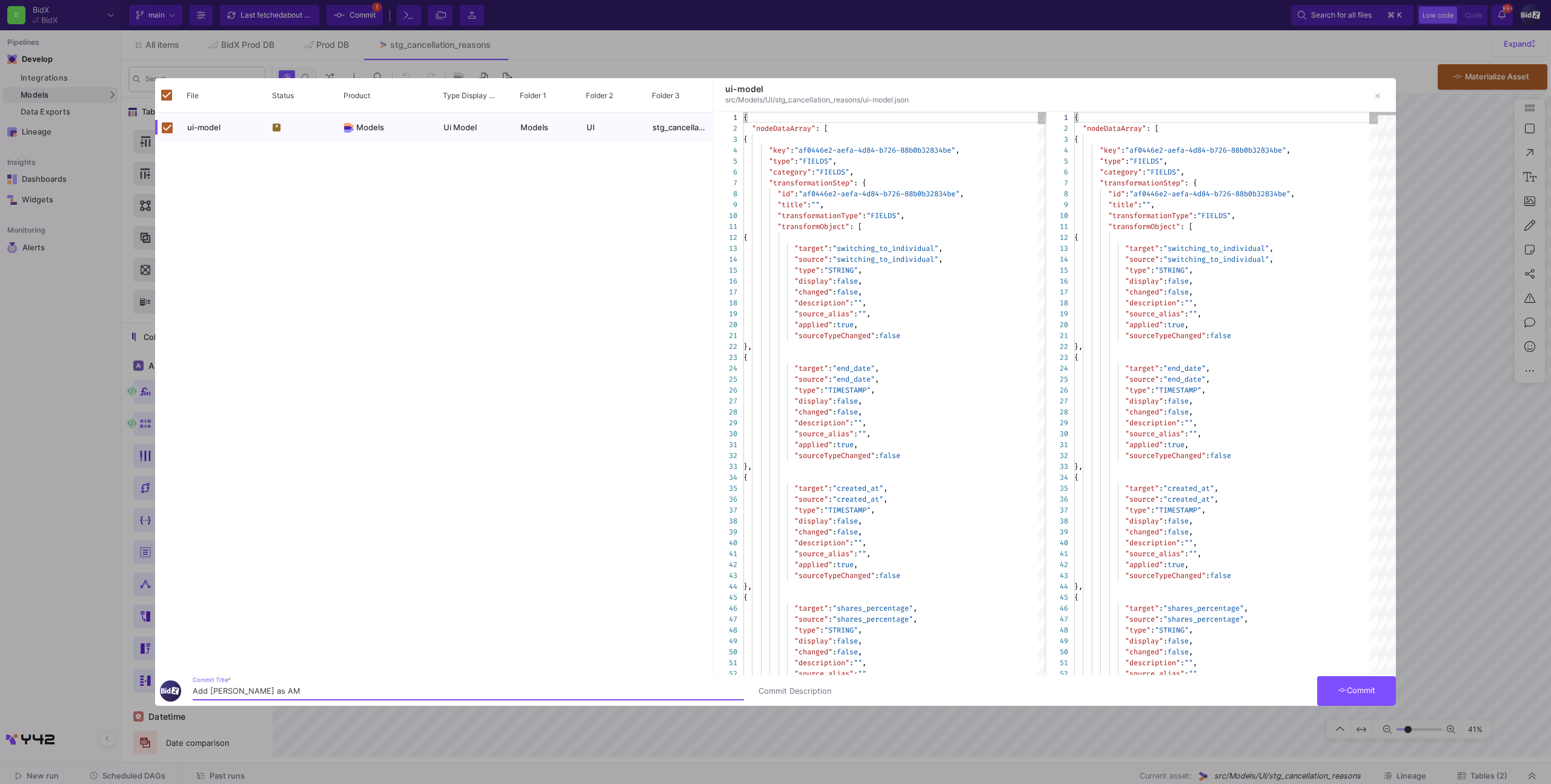
type input "Add [PERSON_NAME] as AM"
click at [1366, 694] on span "Commit" at bounding box center [1357, 690] width 38 height 9
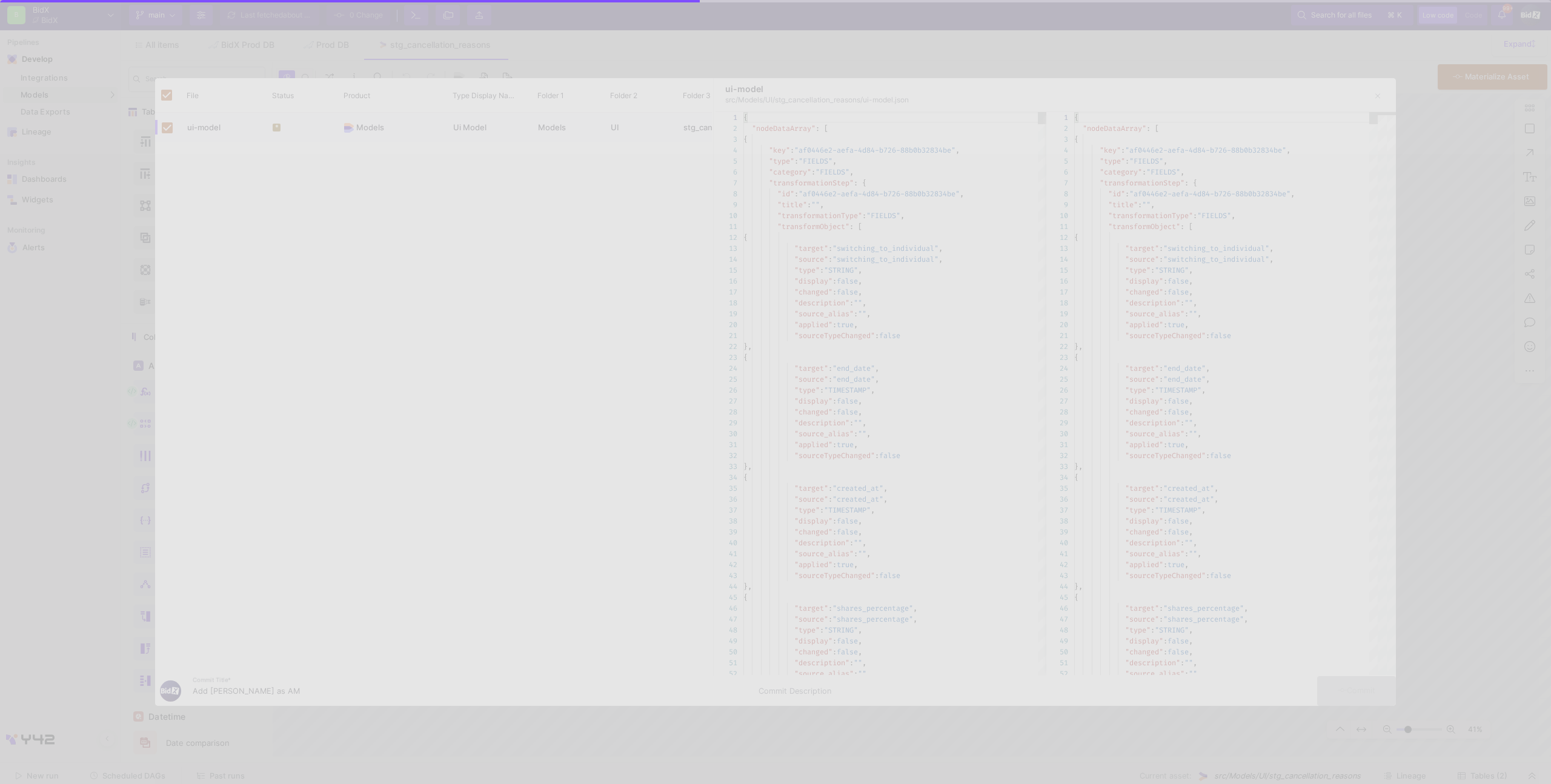
checkbox input "false"
